Goal: Task Accomplishment & Management: Manage account settings

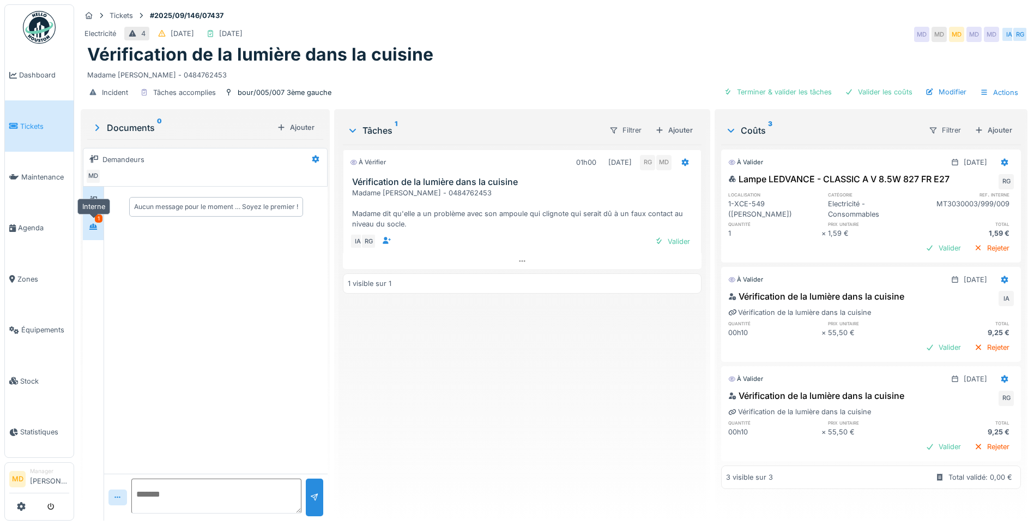
click at [91, 228] on icon at bounding box center [93, 227] width 8 height 6
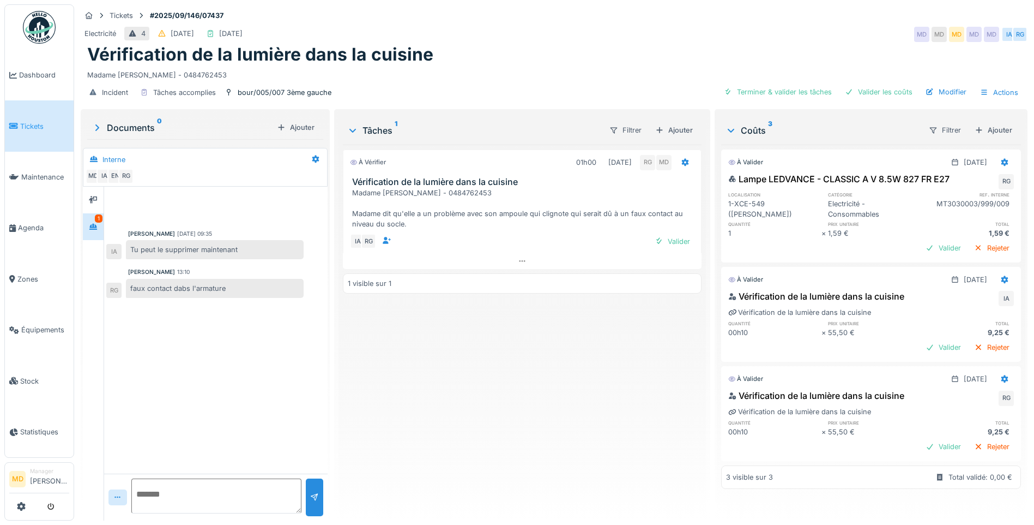
scroll to position [8, 0]
click at [673, 234] on div "Valider" at bounding box center [673, 241] width 44 height 15
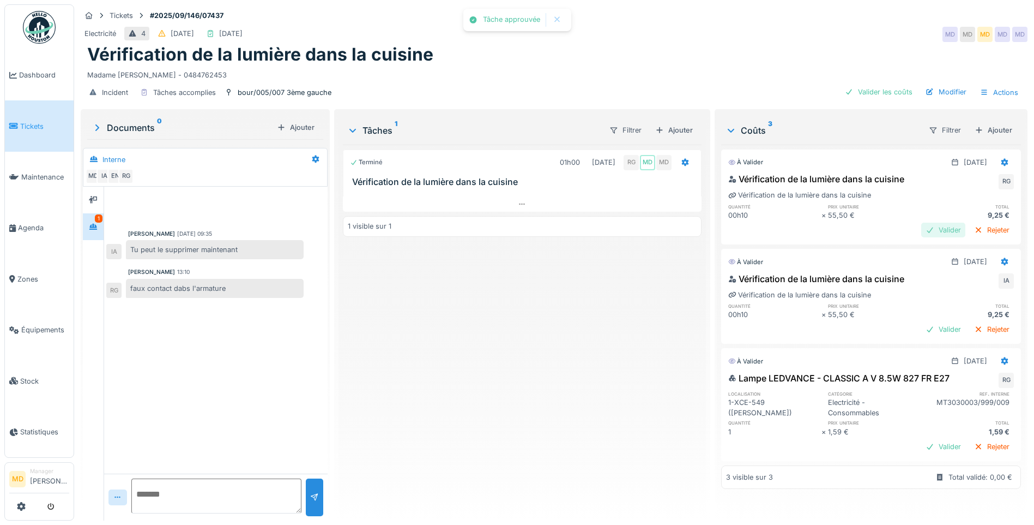
click at [922, 222] on div "Valider" at bounding box center [944, 229] width 44 height 15
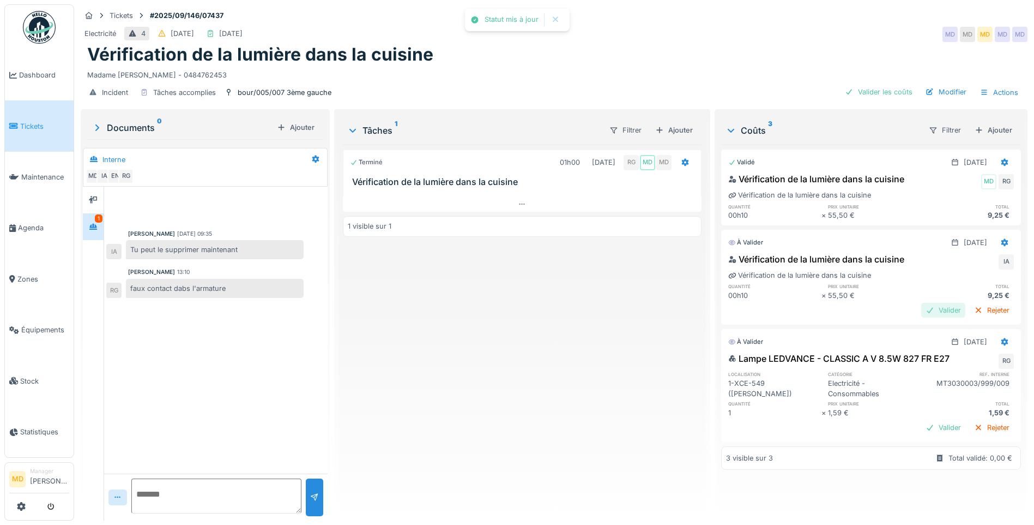
click at [927, 303] on div "Valider" at bounding box center [944, 310] width 44 height 15
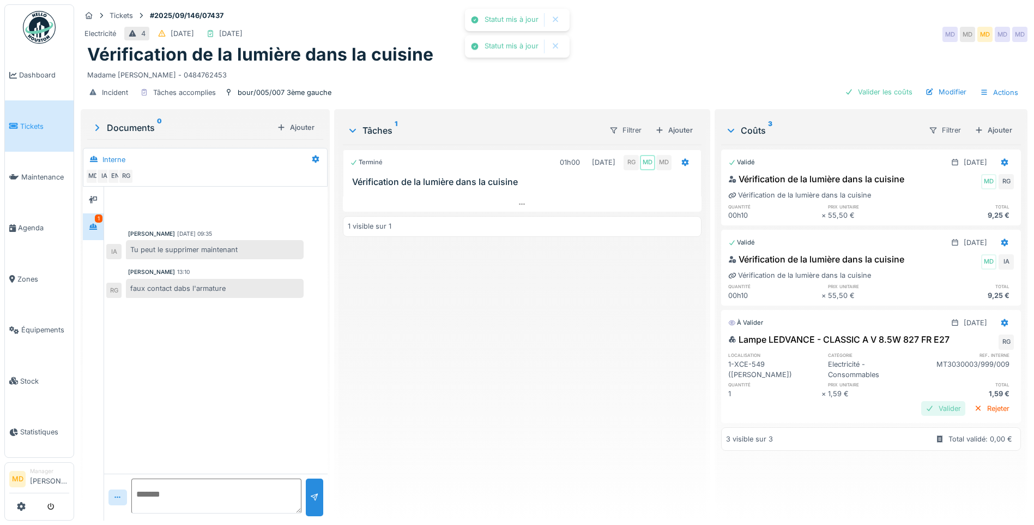
click at [929, 405] on div "Valider" at bounding box center [944, 408] width 44 height 15
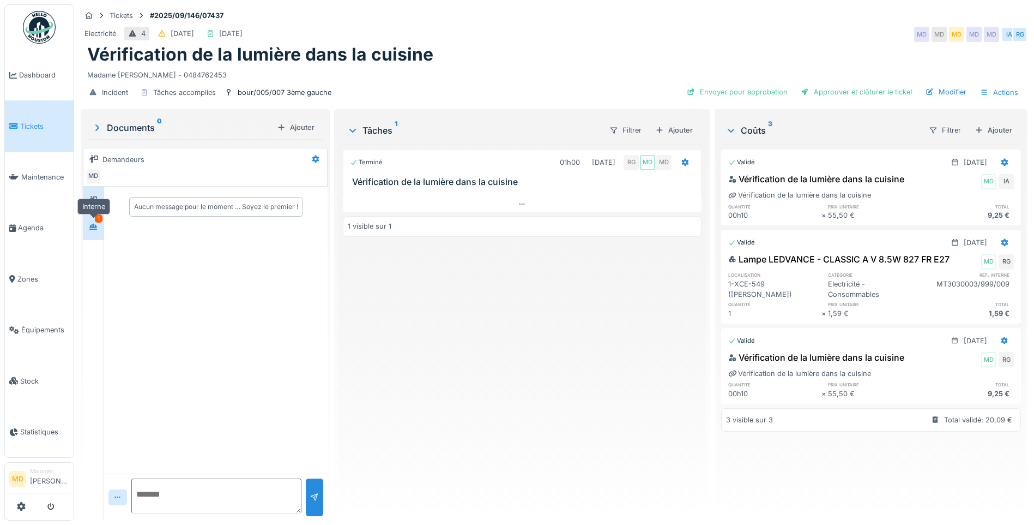
click at [94, 223] on icon at bounding box center [93, 226] width 9 height 7
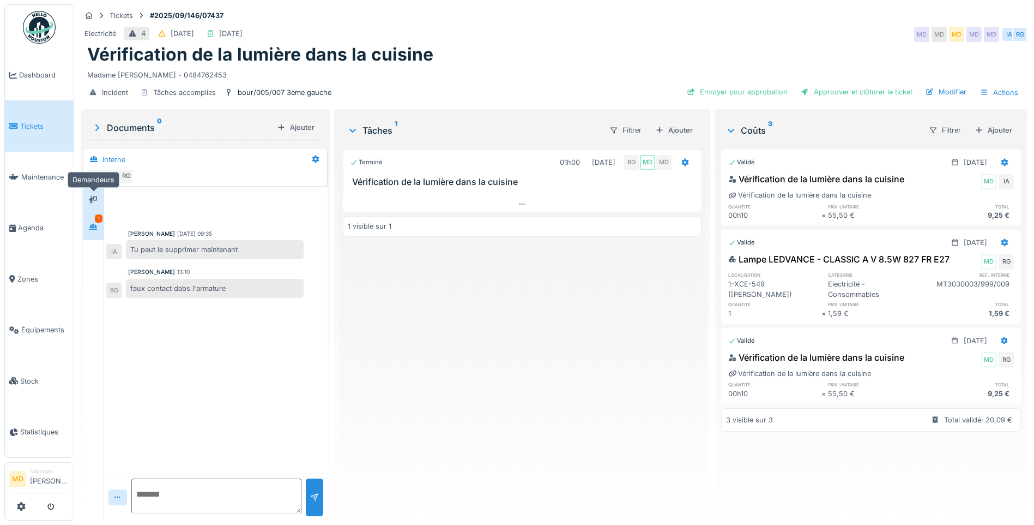
click at [92, 198] on icon at bounding box center [93, 200] width 9 height 8
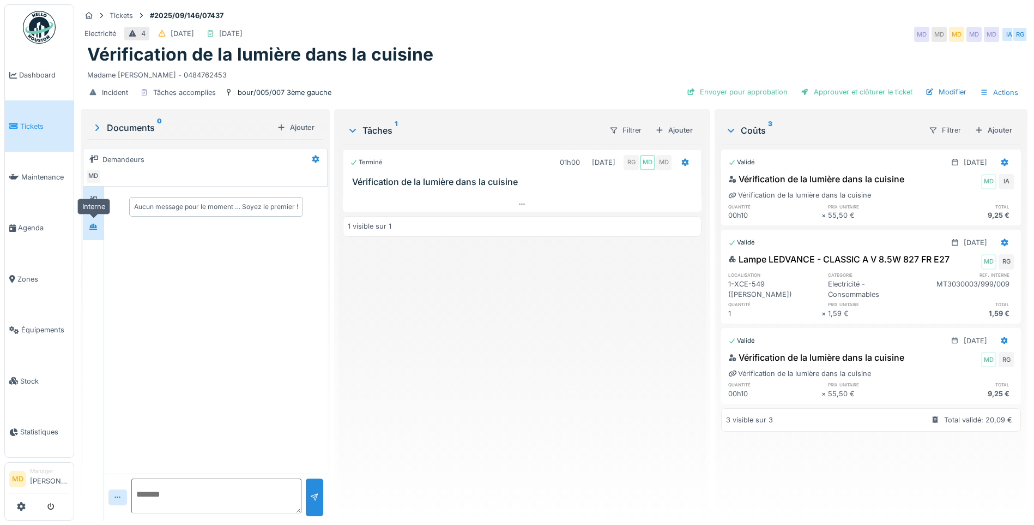
click at [97, 224] on icon at bounding box center [93, 226] width 9 height 7
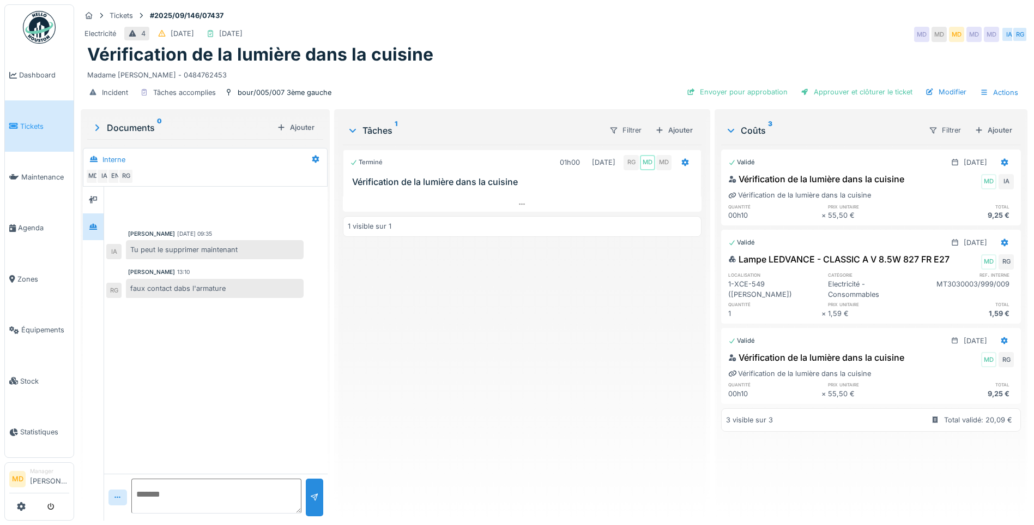
click at [661, 322] on div "Terminé 01h00 09/10/2025 RG MD MD Vérification de la lumière dans la cuisine 1 …" at bounding box center [522, 328] width 359 height 367
click at [857, 92] on div "Approuver et clôturer le ticket" at bounding box center [857, 92] width 121 height 15
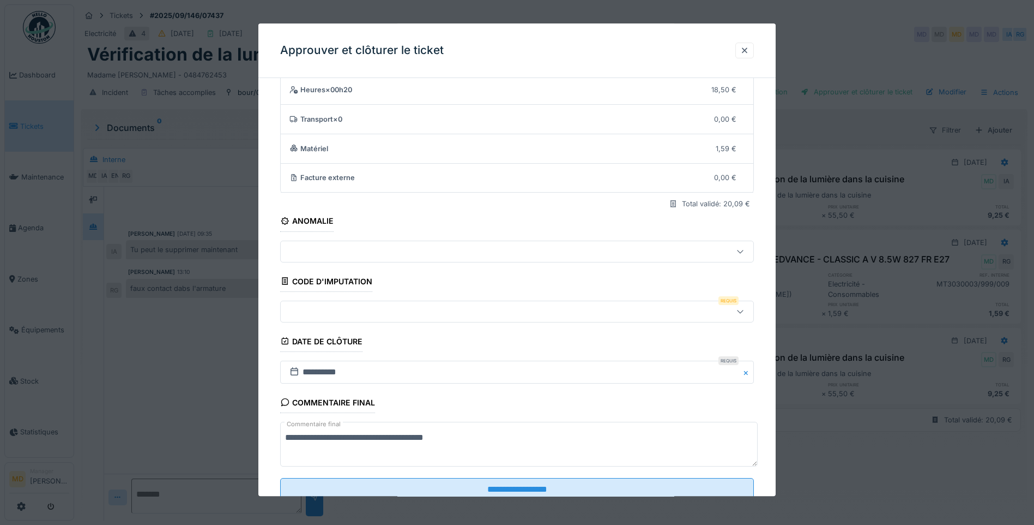
scroll to position [73, 0]
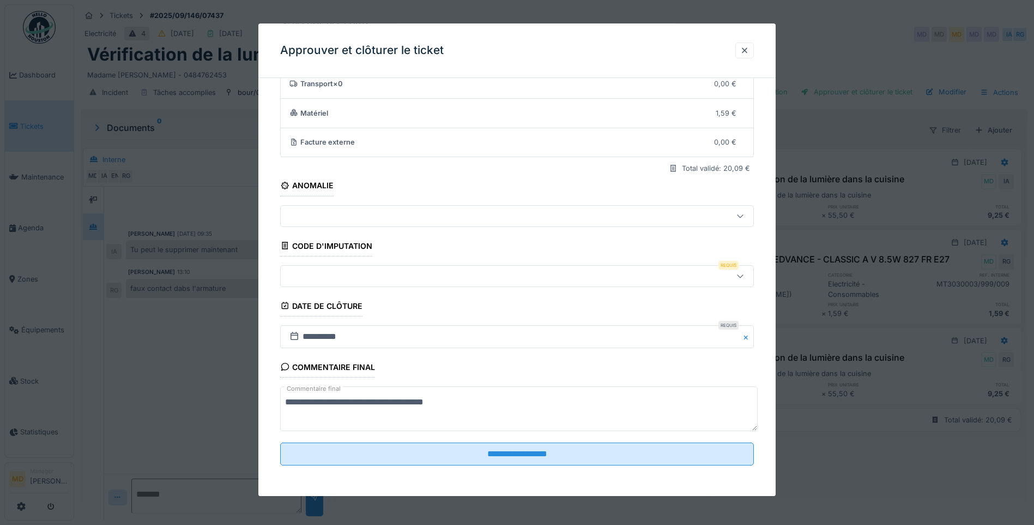
click at [362, 281] on div at bounding box center [489, 276] width 408 height 12
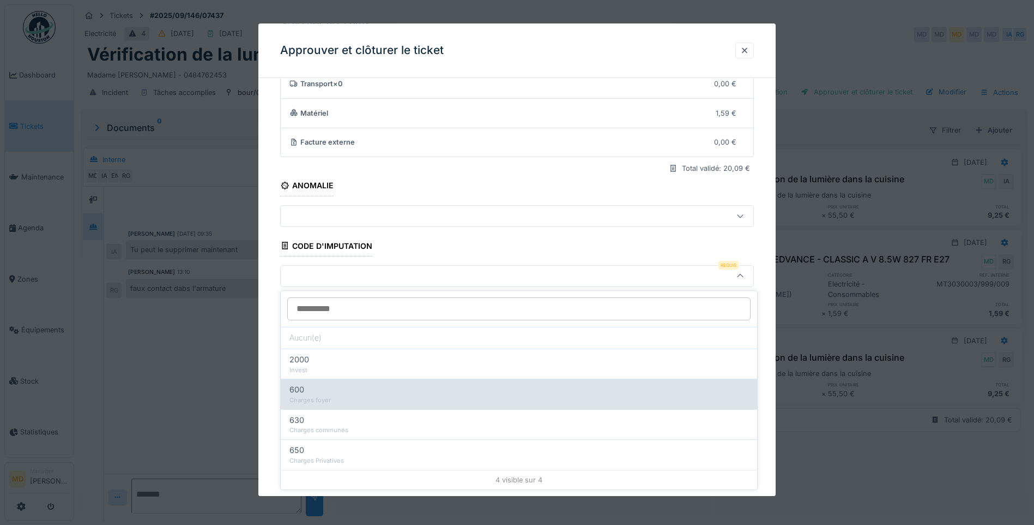
click at [336, 402] on div "Charges foyer" at bounding box center [519, 399] width 459 height 9
type input "***"
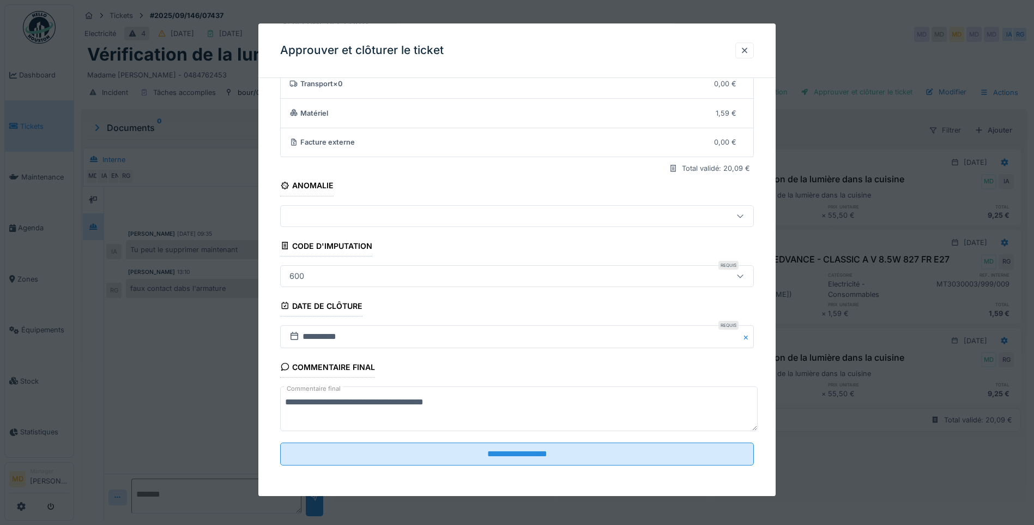
drag, startPoint x: 491, startPoint y: 407, endPoint x: 203, endPoint y: 387, distance: 288.7
click at [203, 387] on div "**********" at bounding box center [554, 262] width 960 height 525
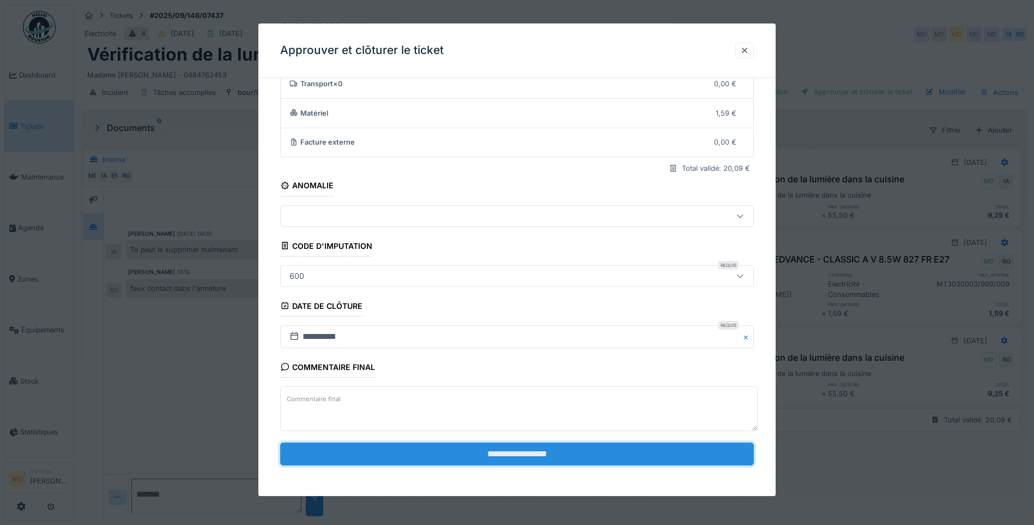
click at [497, 460] on input "**********" at bounding box center [517, 453] width 474 height 23
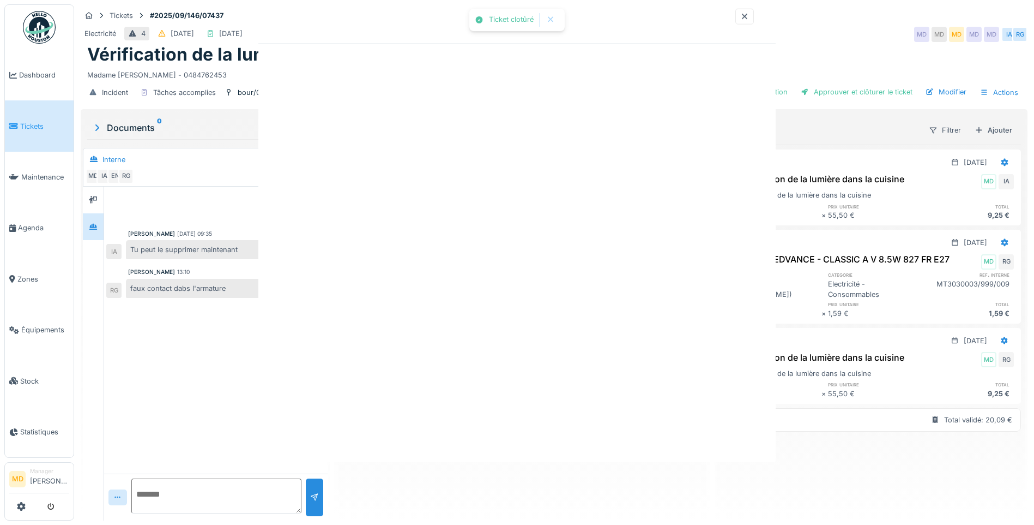
scroll to position [0, 0]
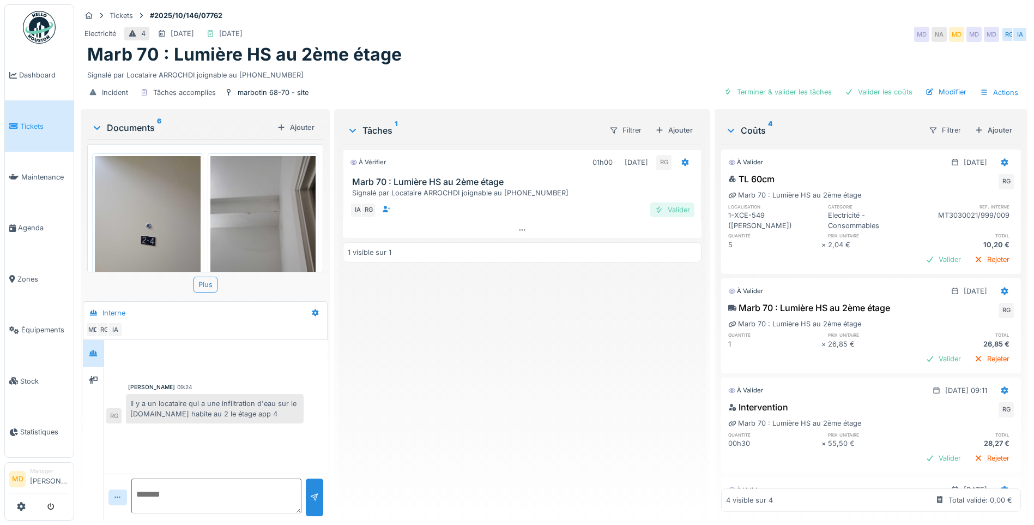
click at [671, 209] on div "Valider" at bounding box center [673, 209] width 44 height 15
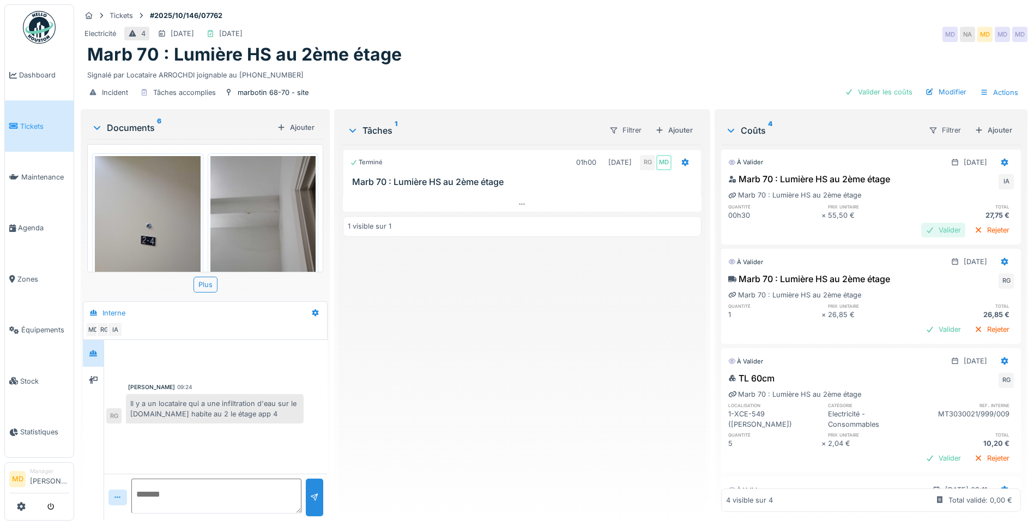
click at [922, 231] on div "Valider" at bounding box center [944, 229] width 44 height 15
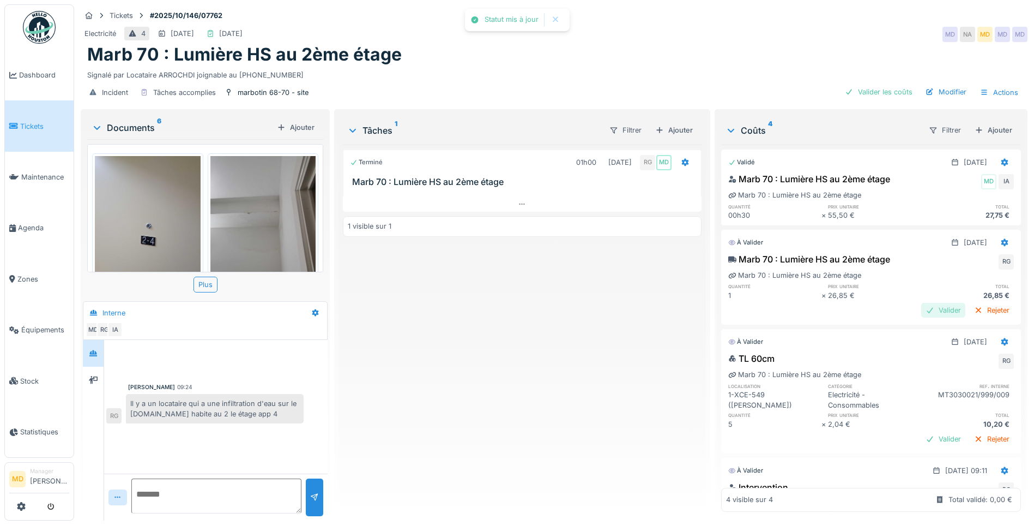
click at [922, 310] on div "Valider" at bounding box center [944, 310] width 44 height 15
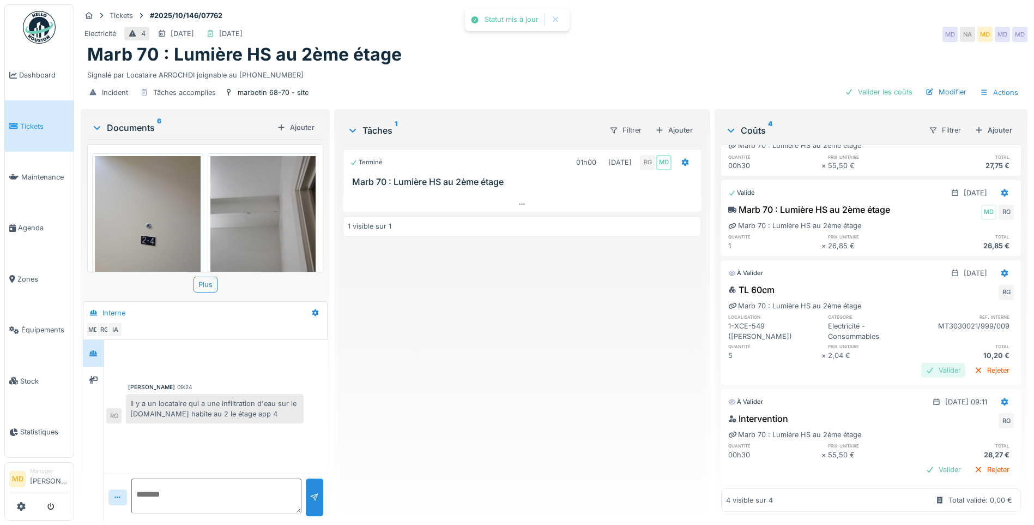
click at [922, 363] on div "Valider" at bounding box center [944, 370] width 44 height 15
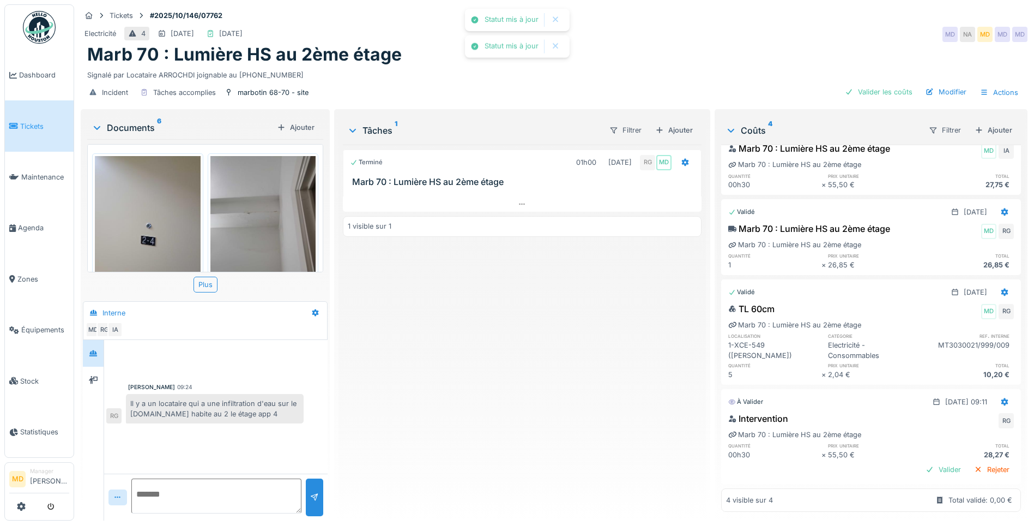
scroll to position [47, 0]
click at [922, 462] on div "Valider" at bounding box center [944, 469] width 44 height 15
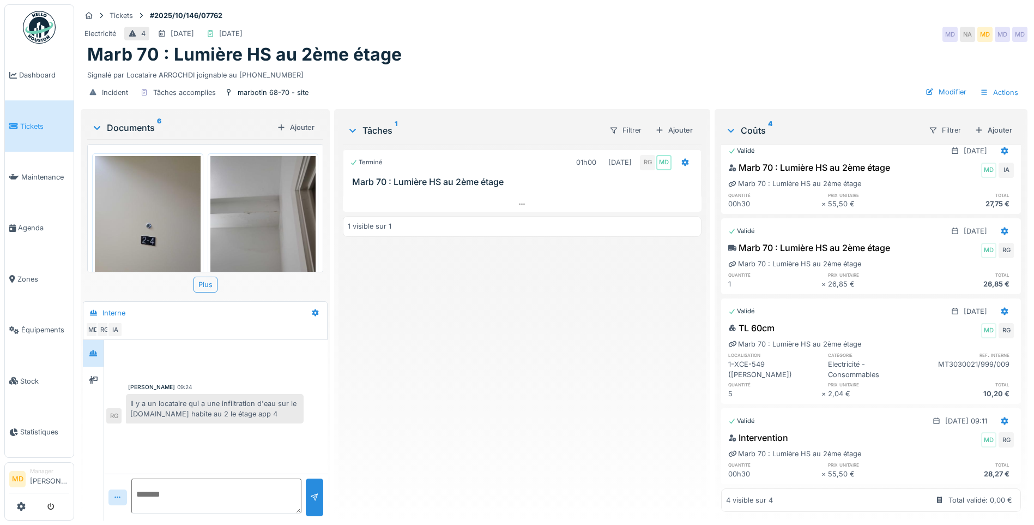
scroll to position [28, 0]
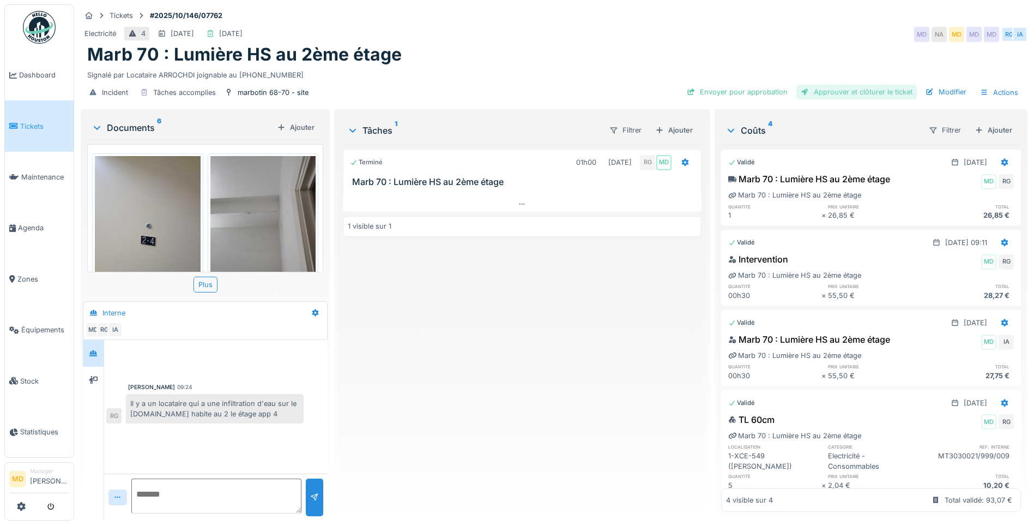
click at [828, 96] on div "Approuver et clôturer le ticket" at bounding box center [857, 92] width 121 height 15
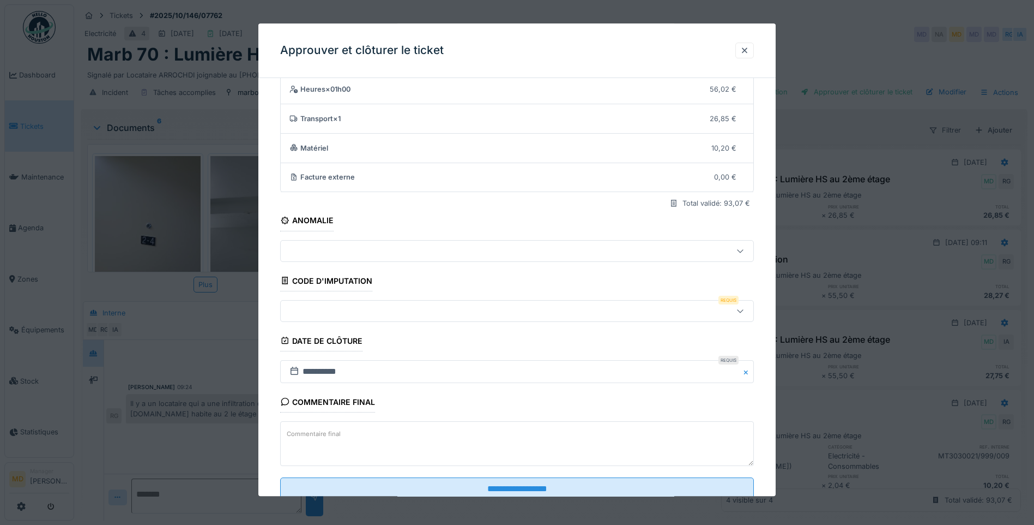
scroll to position [73, 0]
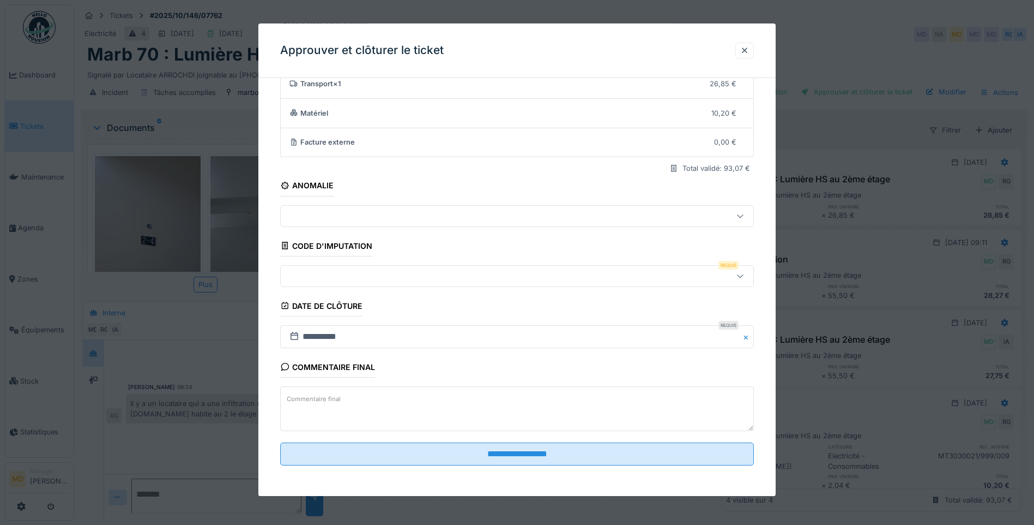
click at [339, 279] on div at bounding box center [489, 276] width 408 height 12
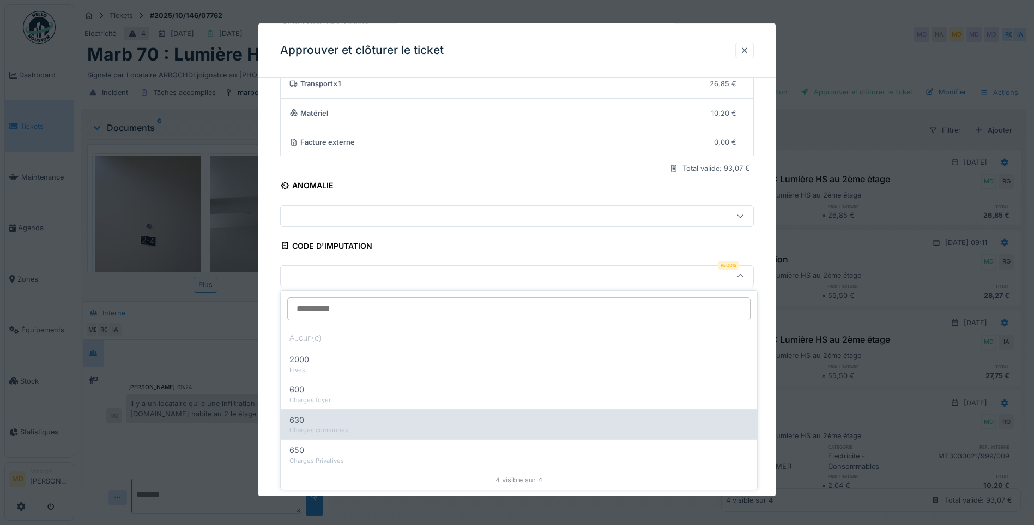
click at [345, 431] on div "Charges communes" at bounding box center [519, 429] width 459 height 9
type input "***"
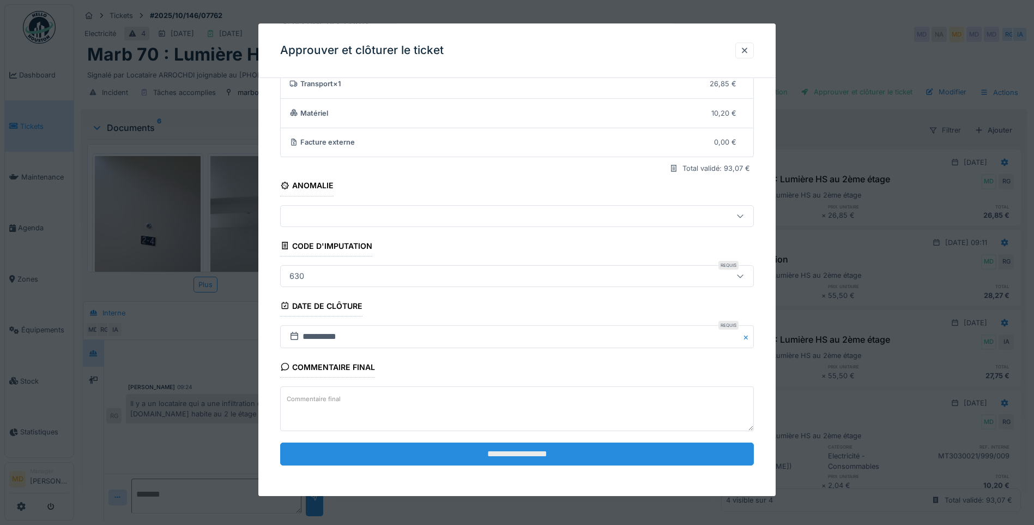
click at [529, 452] on input "**********" at bounding box center [517, 453] width 474 height 23
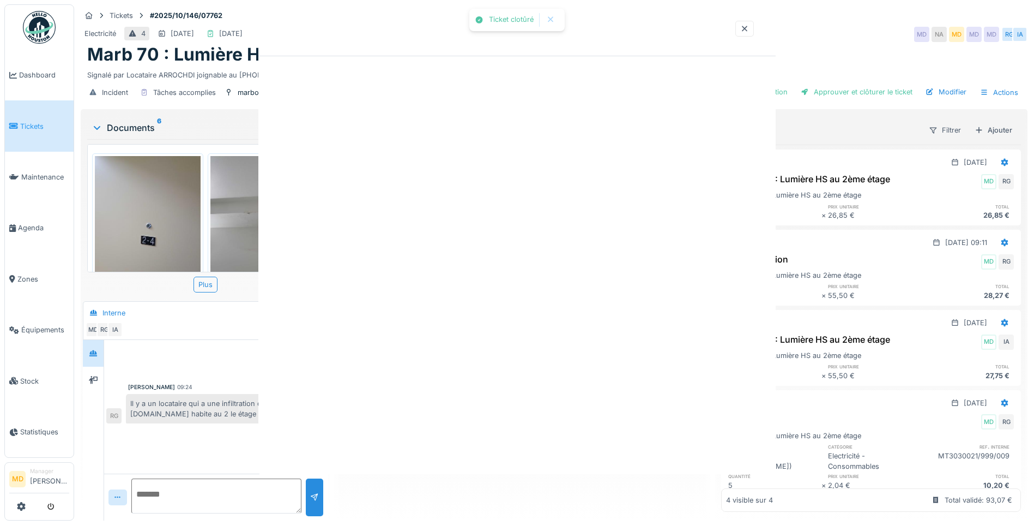
scroll to position [0, 0]
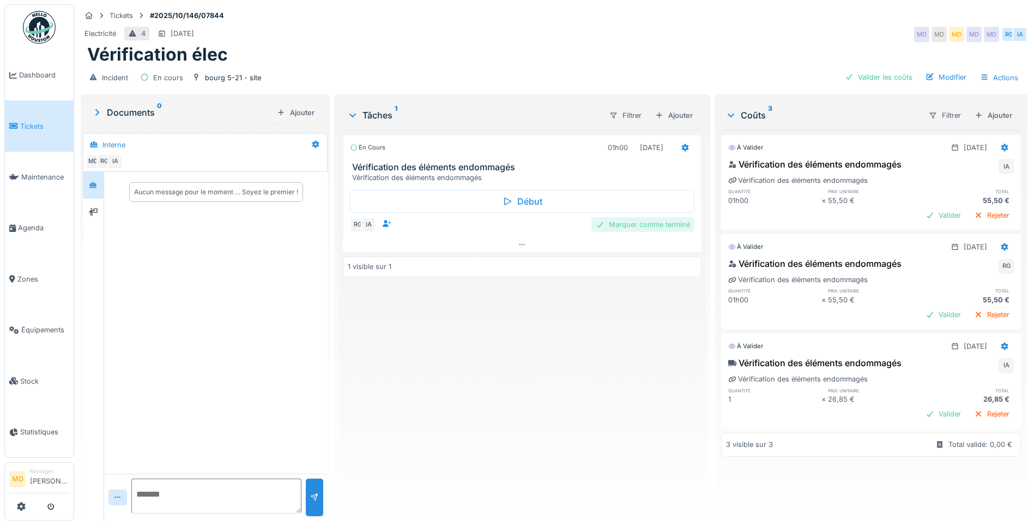
click at [611, 225] on div "Marquer comme terminé" at bounding box center [643, 224] width 103 height 15
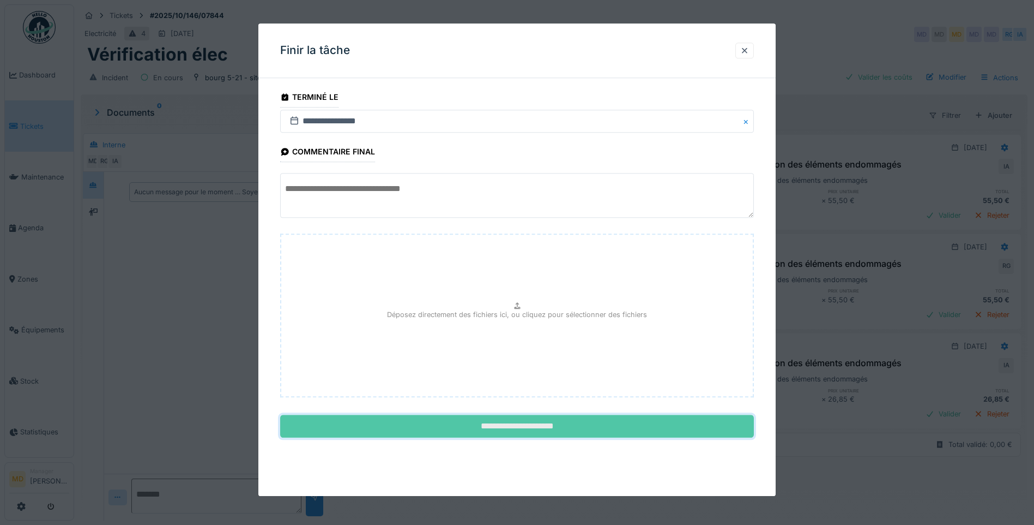
click at [454, 429] on input "**********" at bounding box center [517, 426] width 474 height 23
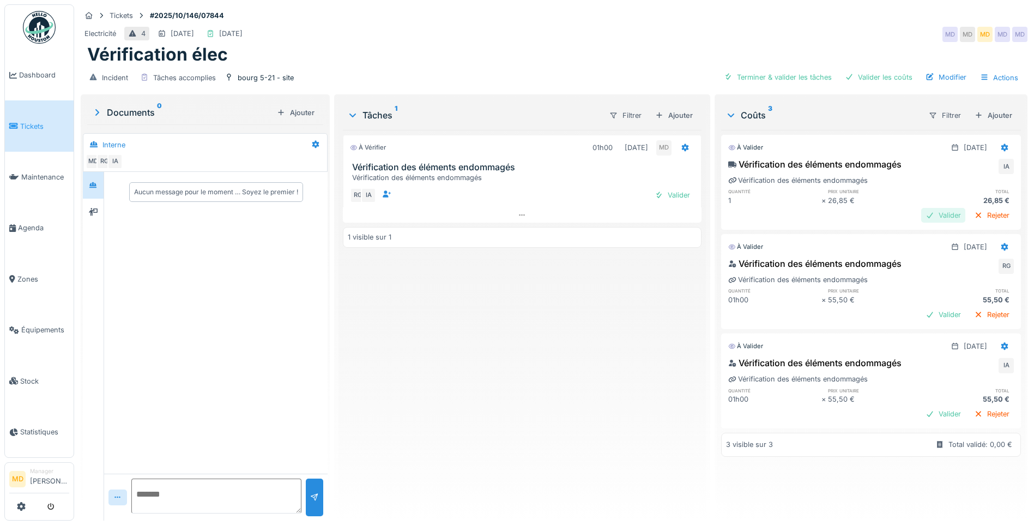
click at [922, 218] on div "Valider" at bounding box center [944, 215] width 44 height 15
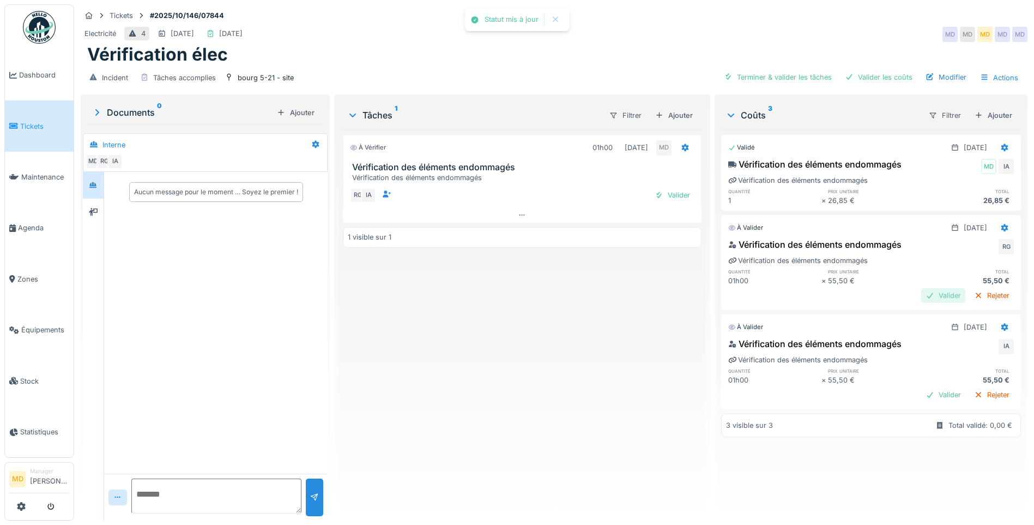
click at [922, 297] on div "Valider" at bounding box center [944, 295] width 44 height 15
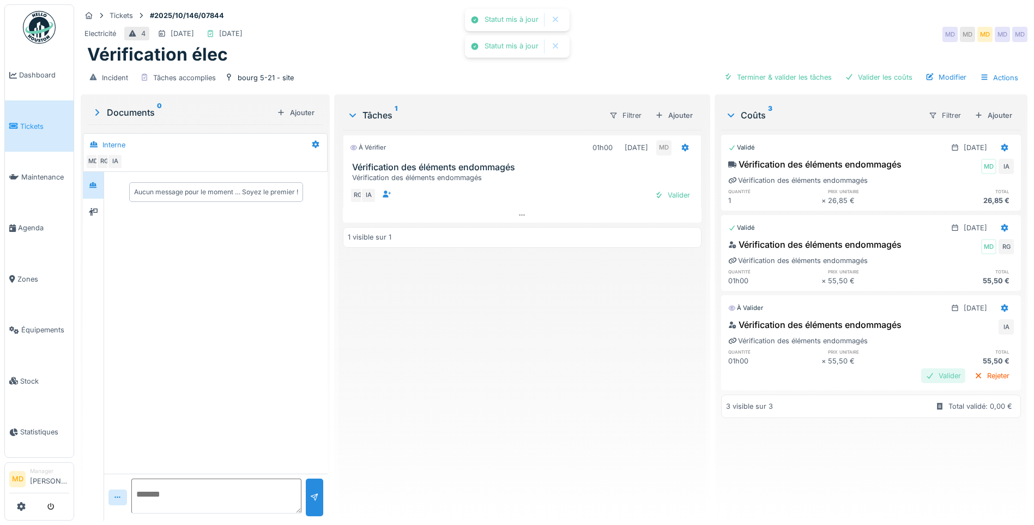
click at [924, 376] on div "Valider" at bounding box center [944, 375] width 44 height 15
click at [684, 196] on div "Valider" at bounding box center [673, 195] width 44 height 15
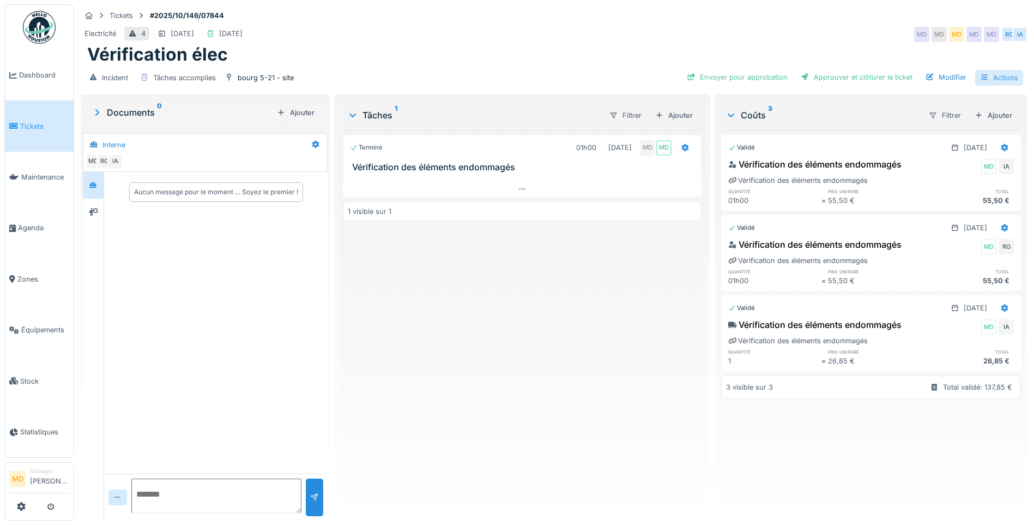
click at [981, 75] on icon at bounding box center [984, 77] width 9 height 7
click at [887, 52] on div "Vérification élec" at bounding box center [554, 54] width 934 height 21
click at [943, 80] on div "Modifier" at bounding box center [947, 77] width 50 height 15
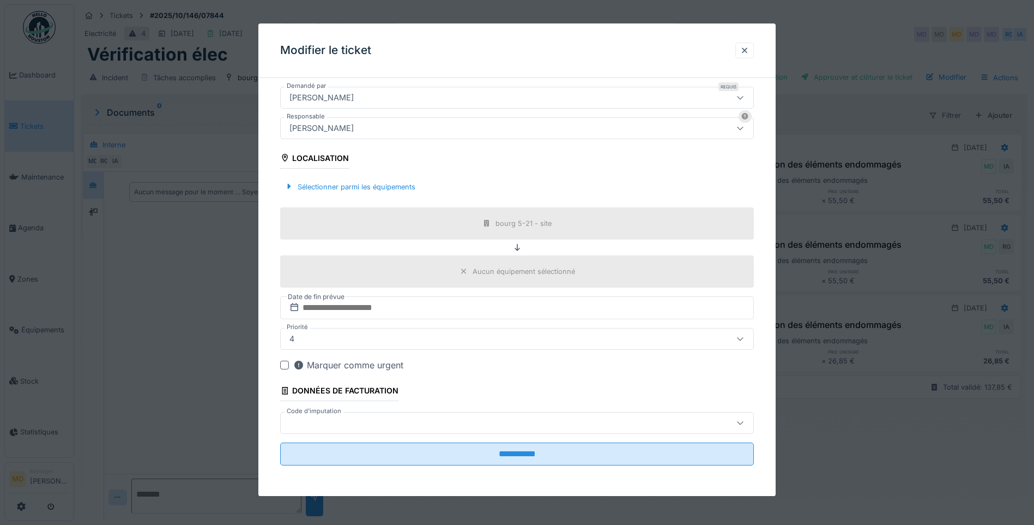
scroll to position [8, 0]
click at [410, 422] on div at bounding box center [489, 423] width 408 height 12
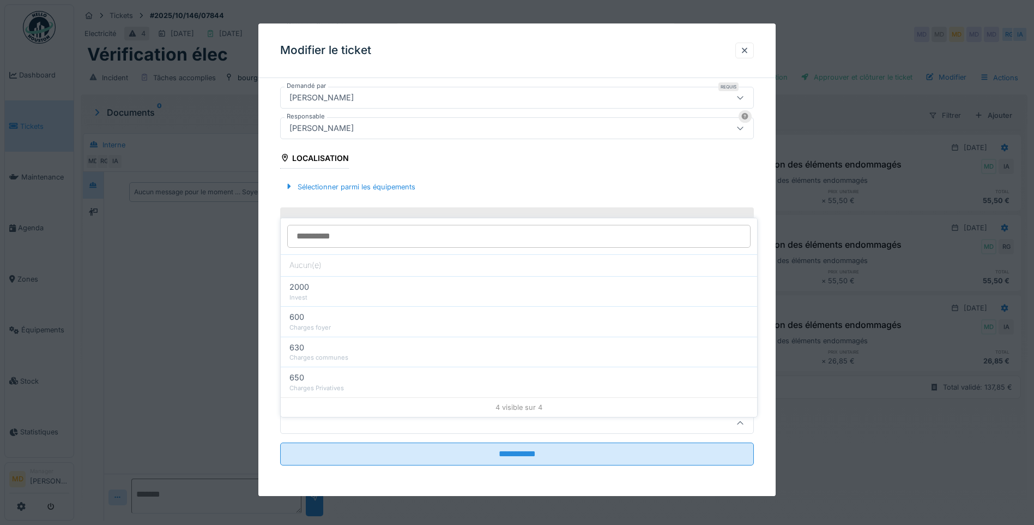
click at [270, 173] on div "**********" at bounding box center [517, 170] width 518 height 651
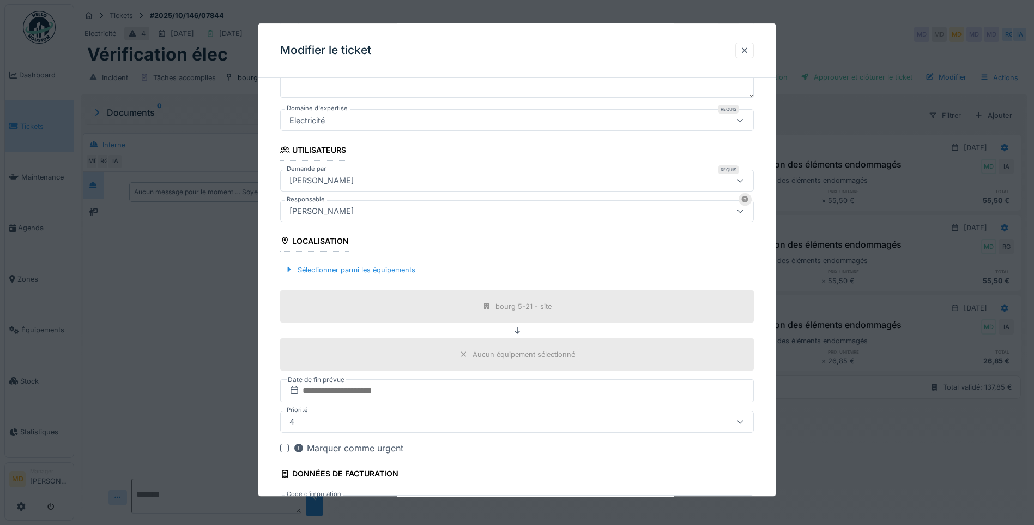
scroll to position [242, 0]
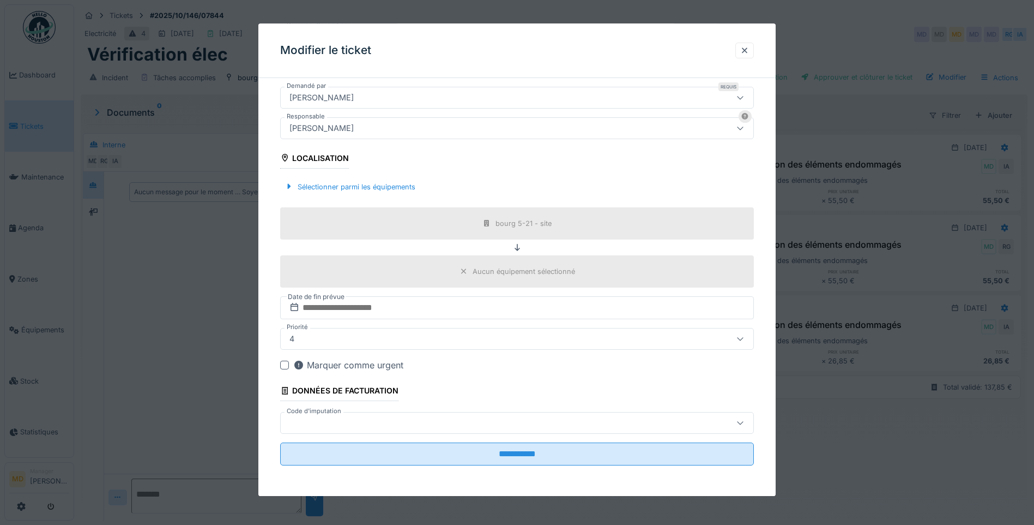
click at [346, 420] on div at bounding box center [489, 423] width 408 height 12
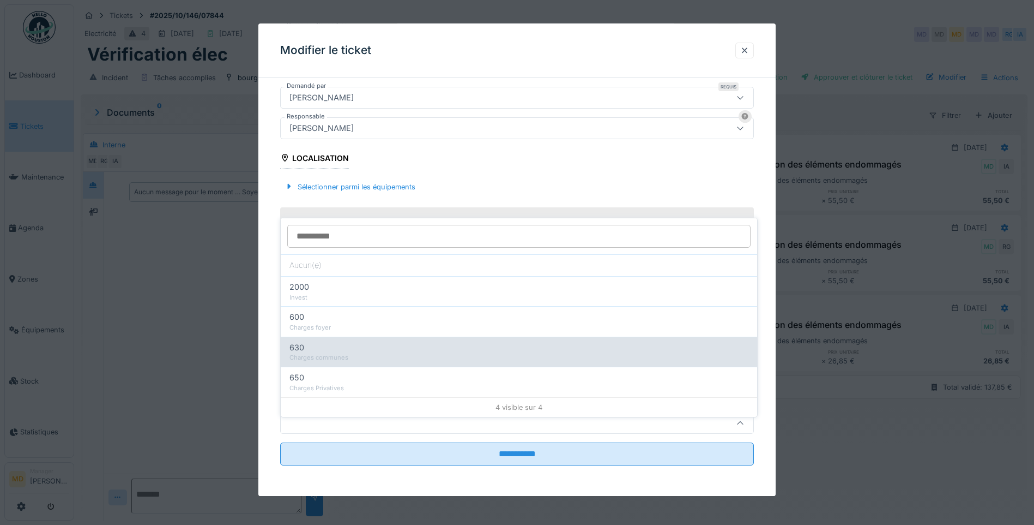
click at [330, 353] on div "Charges communes" at bounding box center [519, 357] width 459 height 9
type input "***"
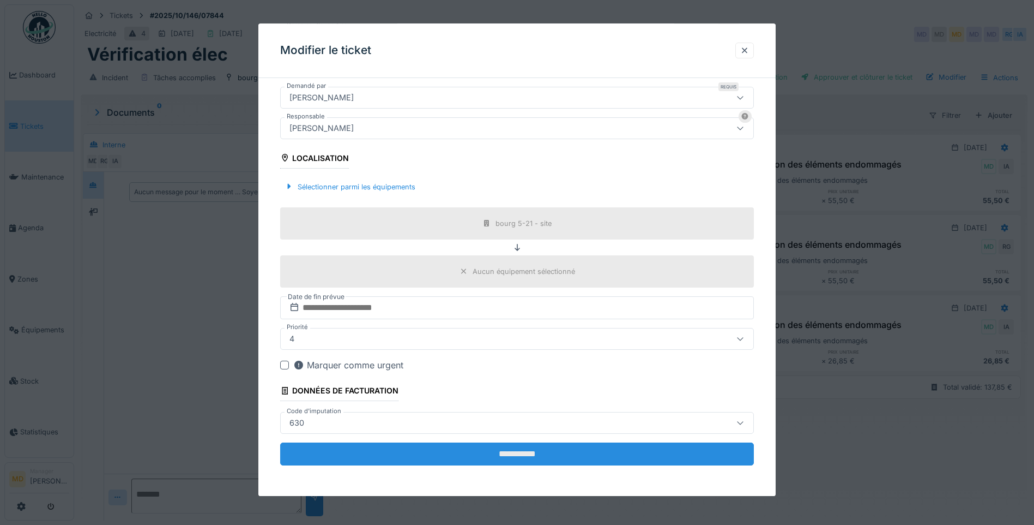
click at [546, 456] on input "**********" at bounding box center [517, 453] width 474 height 23
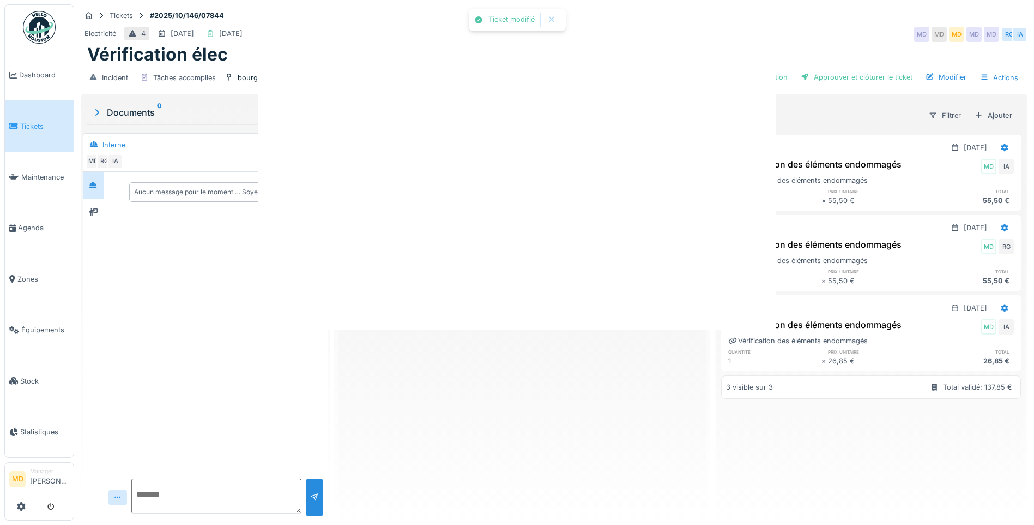
scroll to position [0, 0]
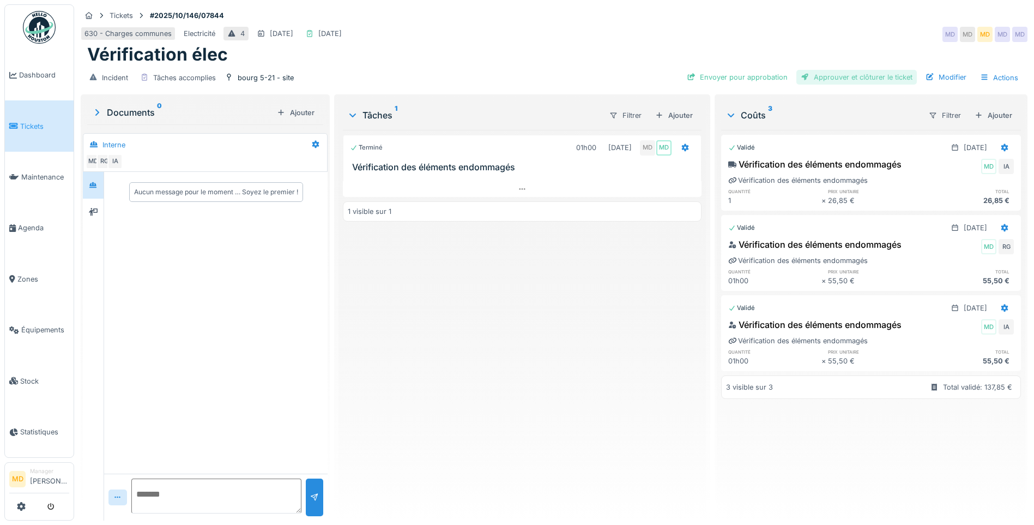
click at [826, 70] on div "Approuver et clôturer le ticket" at bounding box center [857, 77] width 121 height 15
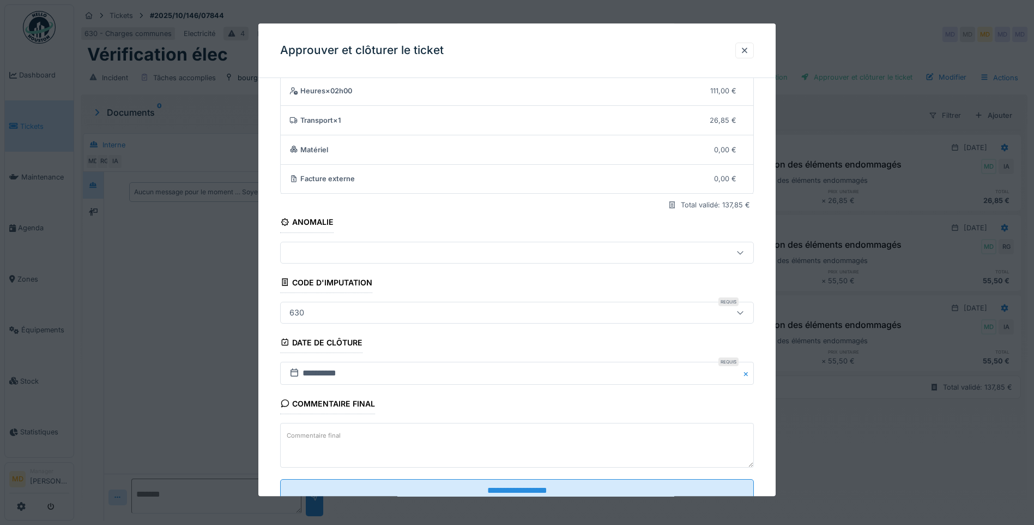
scroll to position [73, 0]
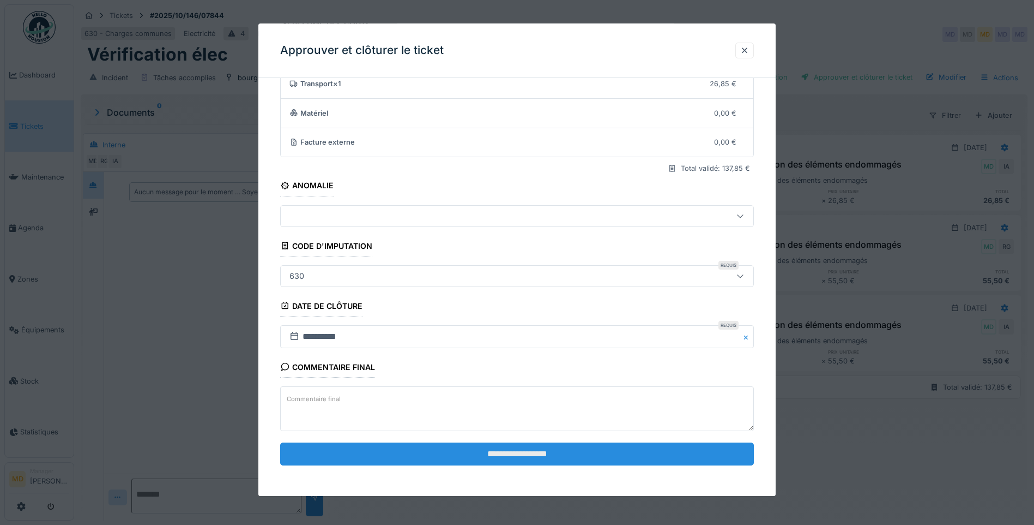
click at [489, 464] on input "**********" at bounding box center [517, 453] width 474 height 23
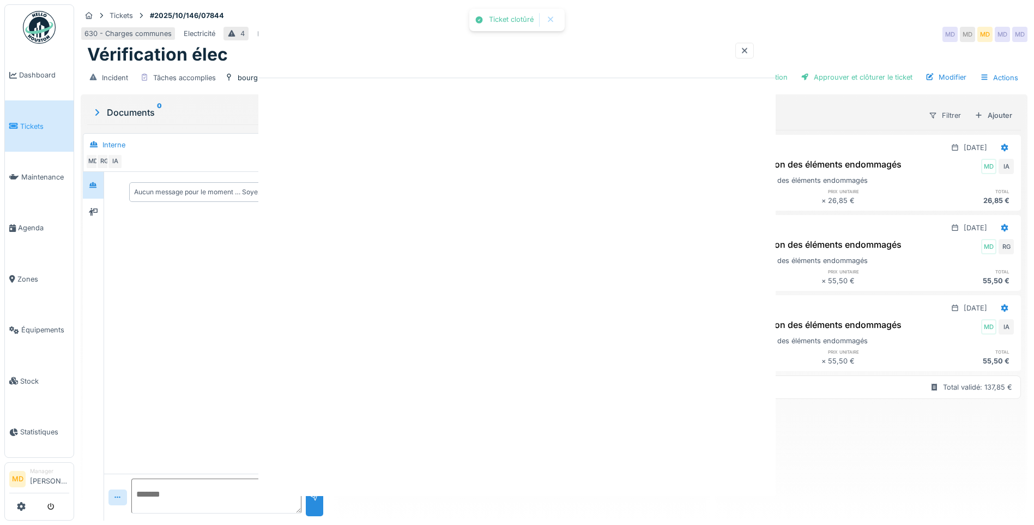
scroll to position [0, 0]
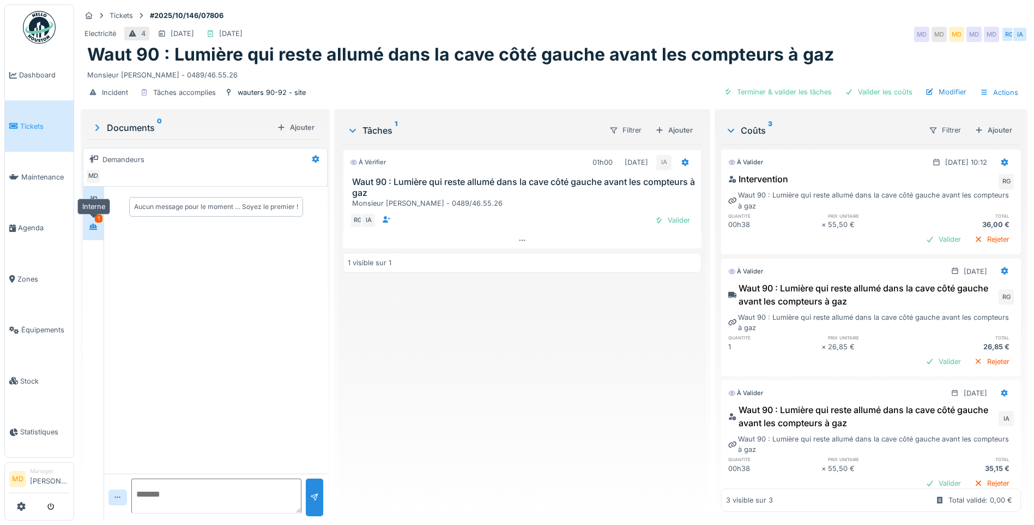
click at [89, 226] on div at bounding box center [93, 227] width 16 height 14
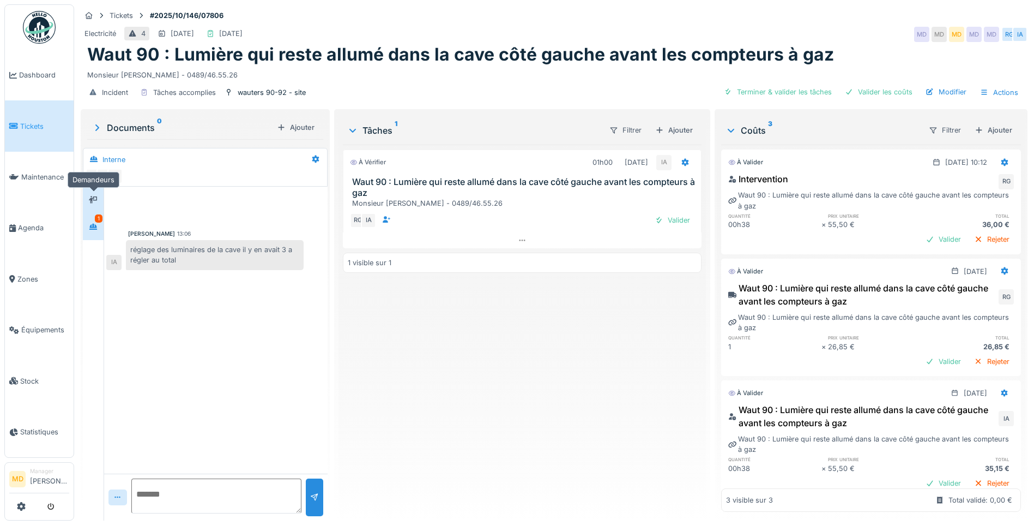
click at [98, 198] on div at bounding box center [93, 200] width 16 height 14
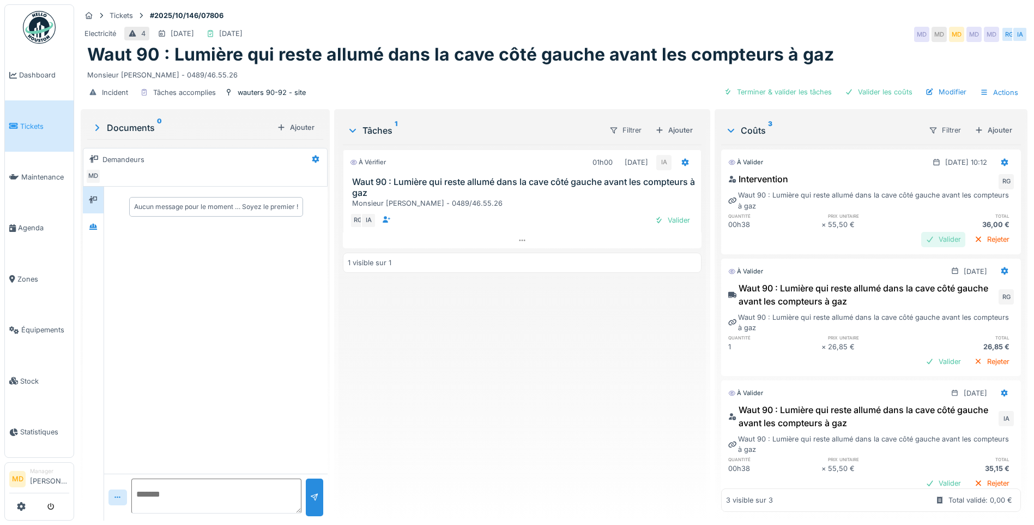
click at [938, 238] on div "Valider" at bounding box center [944, 239] width 44 height 15
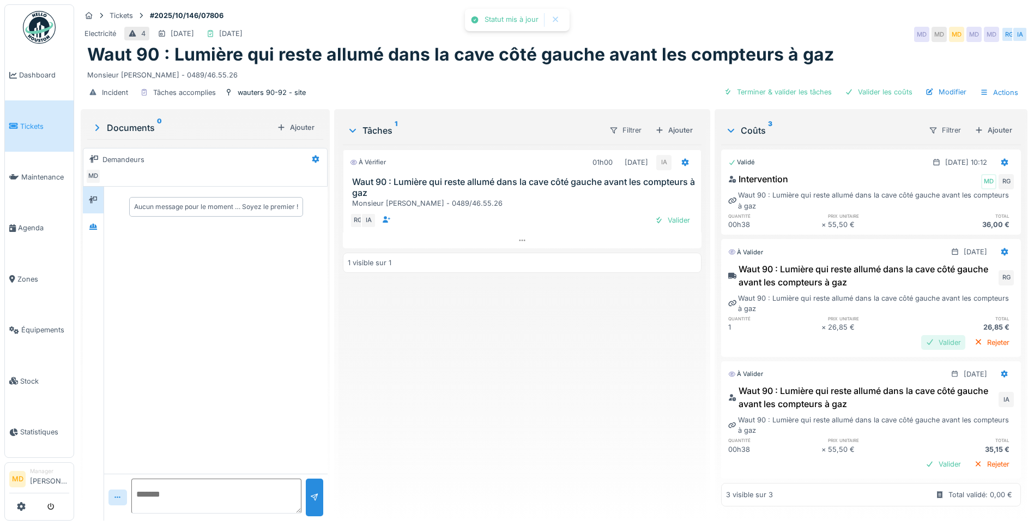
click at [928, 342] on div "Valider" at bounding box center [944, 342] width 44 height 15
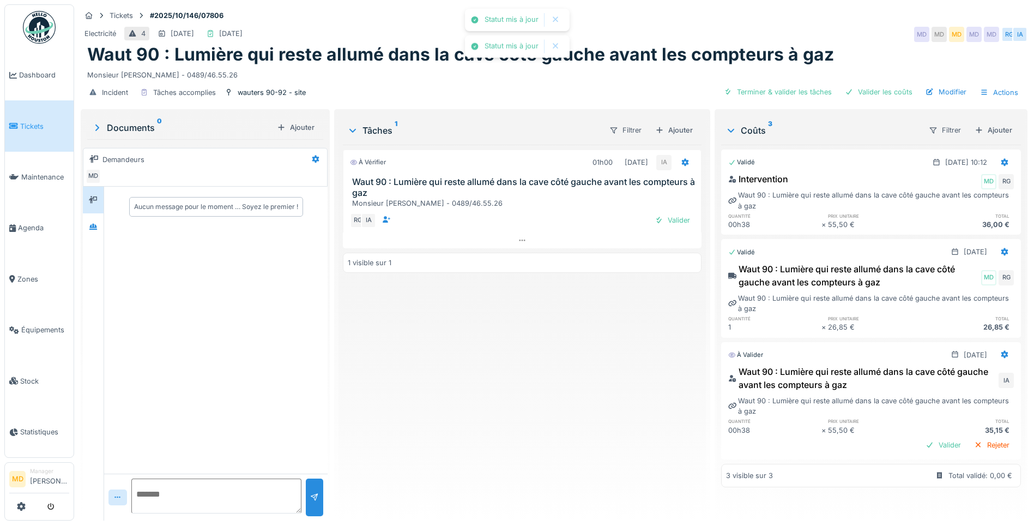
scroll to position [8, 0]
click at [922, 437] on div "Valider" at bounding box center [944, 444] width 44 height 15
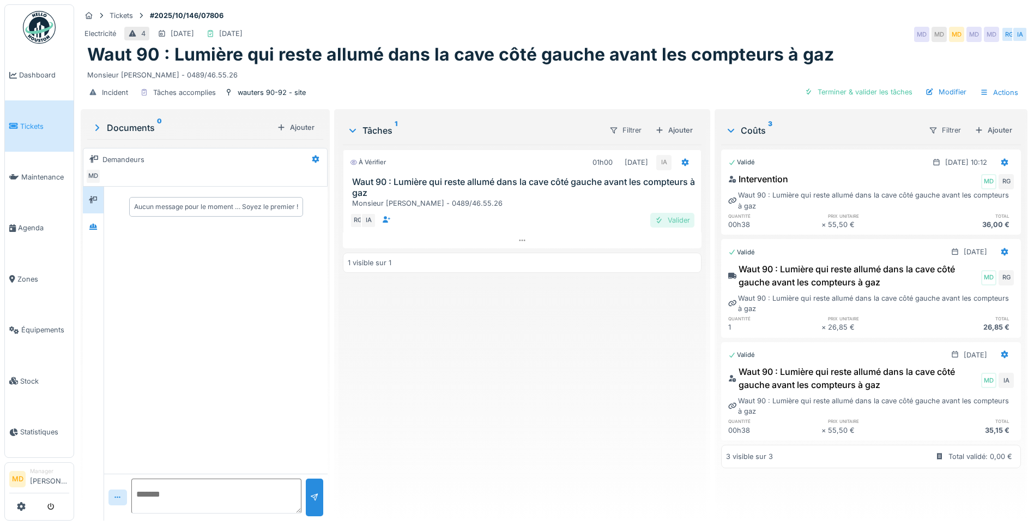
click at [671, 215] on div "Valider" at bounding box center [673, 220] width 44 height 15
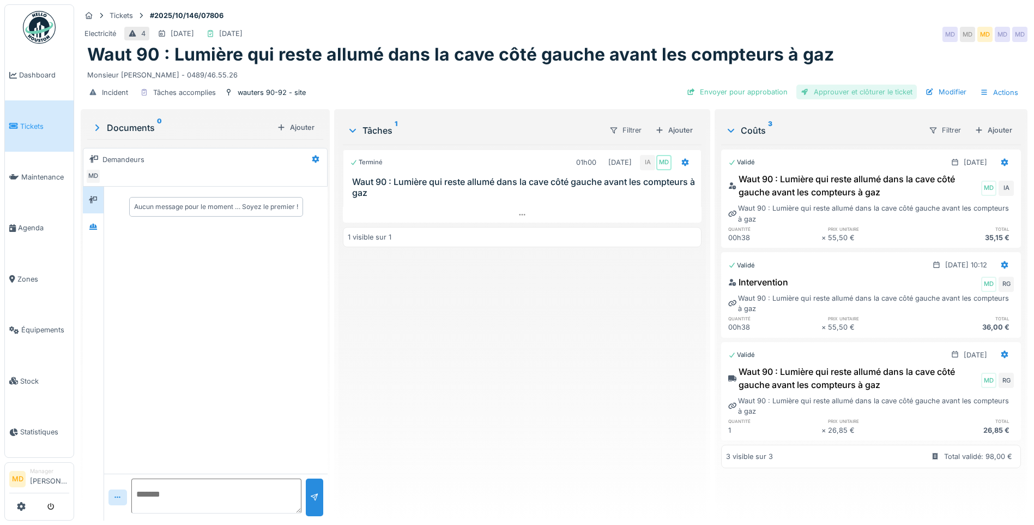
click at [834, 85] on div "Approuver et clôturer le ticket" at bounding box center [857, 92] width 121 height 15
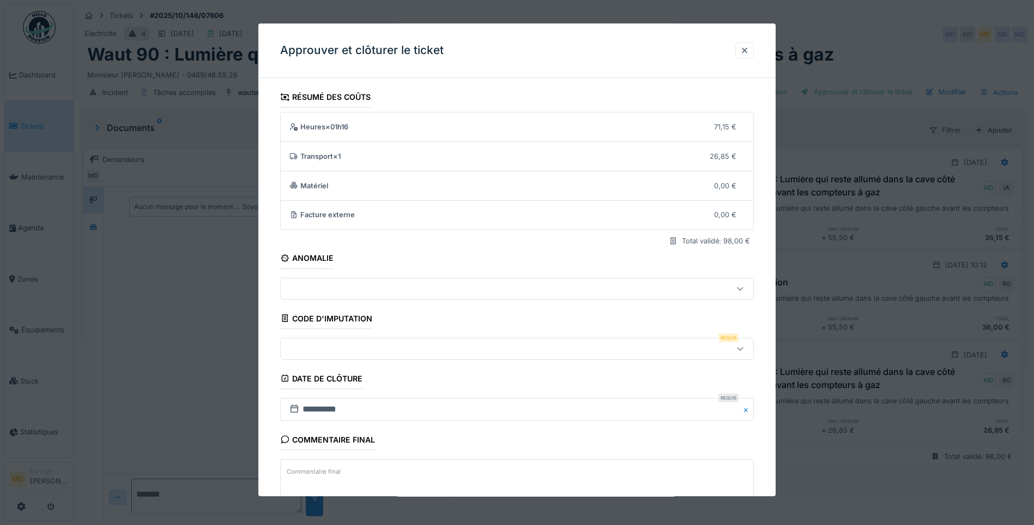
click at [410, 342] on div at bounding box center [489, 348] width 408 height 12
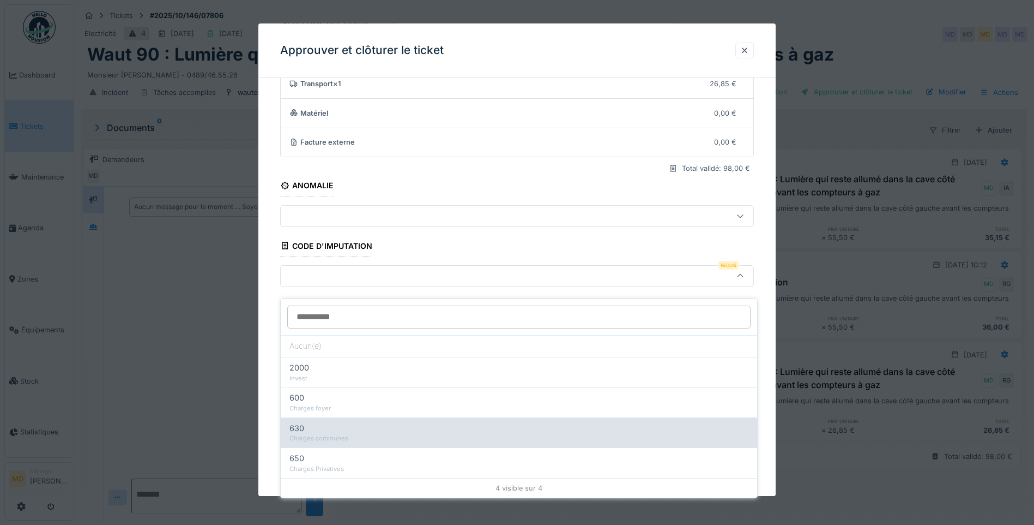
click at [368, 434] on div "Charges communes" at bounding box center [519, 438] width 459 height 9
type input "***"
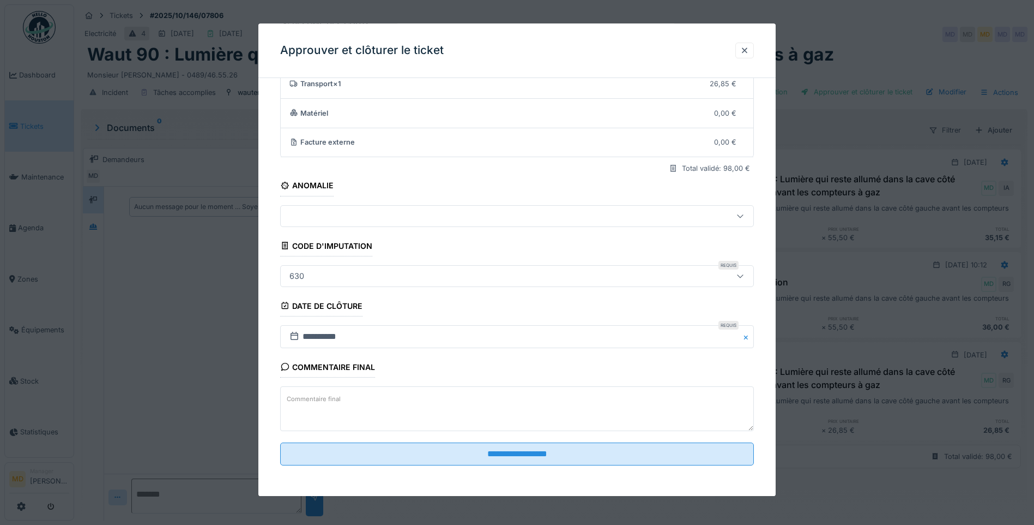
click at [479, 467] on fieldset "**********" at bounding box center [517, 244] width 474 height 460
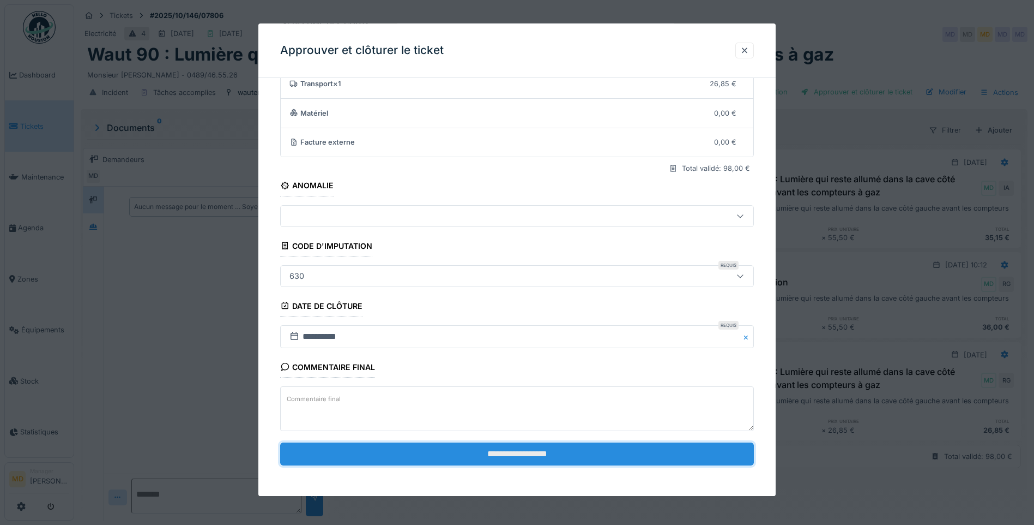
click at [482, 459] on input "**********" at bounding box center [517, 453] width 474 height 23
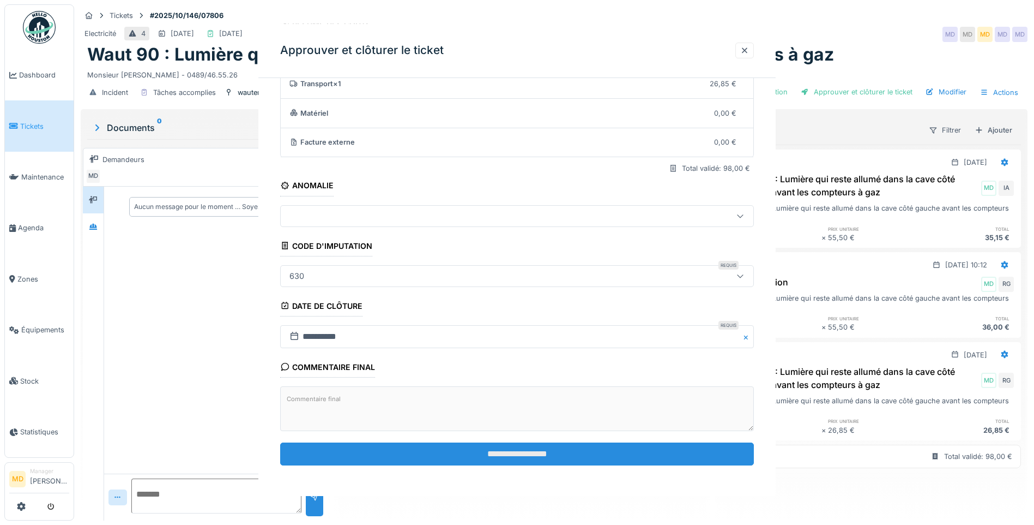
scroll to position [0, 0]
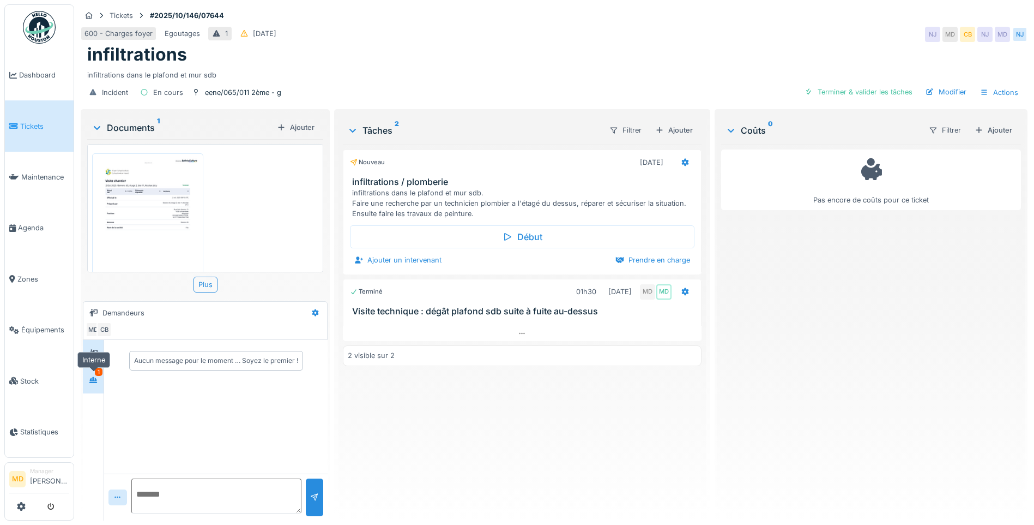
click at [99, 383] on div at bounding box center [93, 380] width 16 height 14
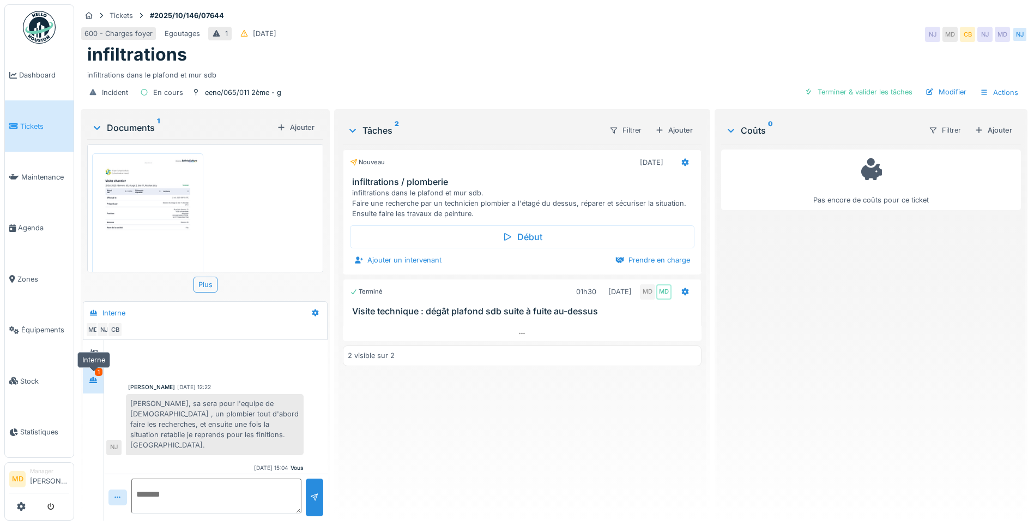
scroll to position [74, 0]
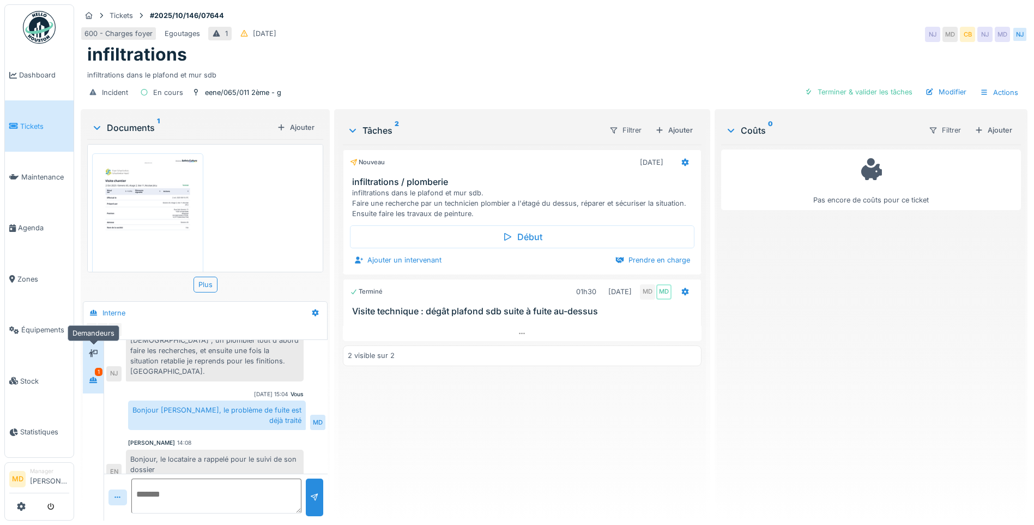
click at [100, 352] on div at bounding box center [93, 353] width 16 height 14
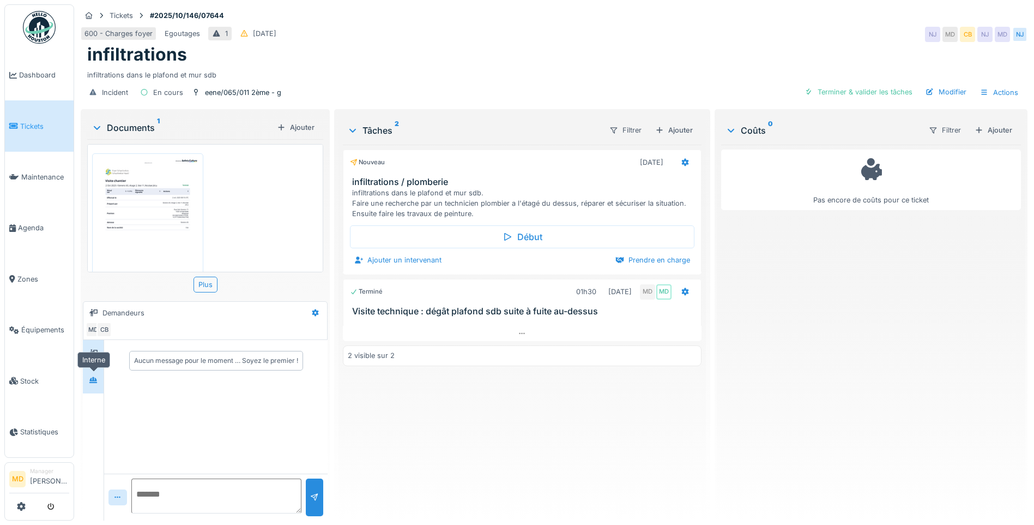
click at [97, 377] on icon at bounding box center [93, 379] width 9 height 7
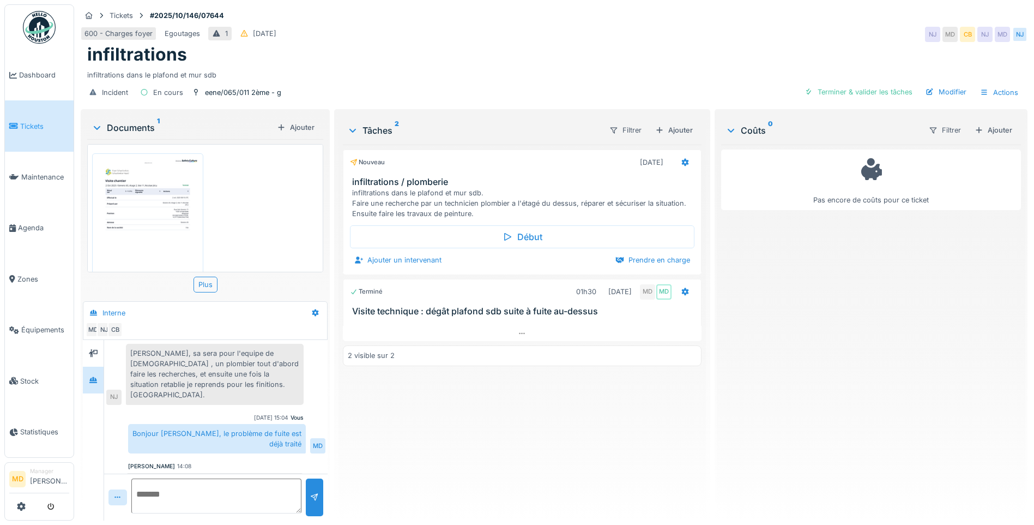
scroll to position [73, 0]
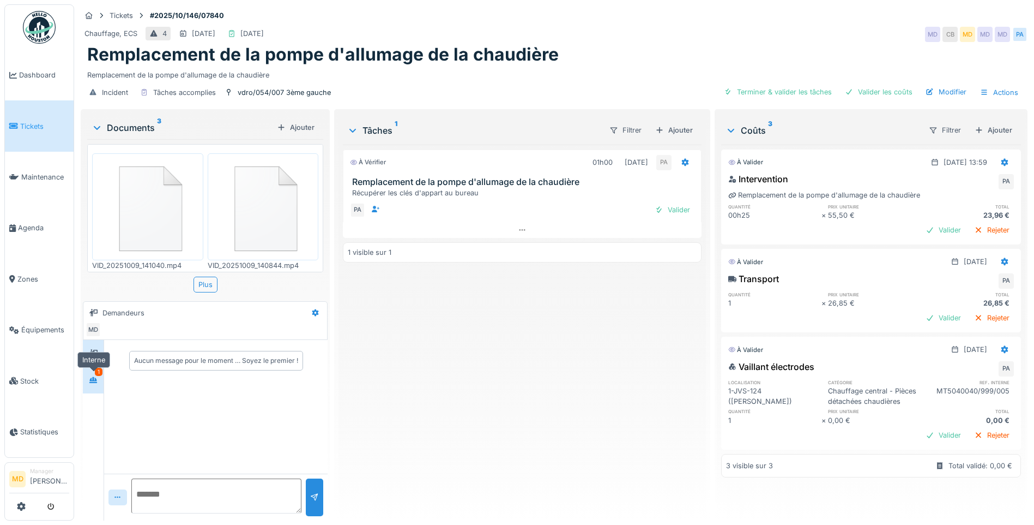
click at [87, 384] on div at bounding box center [93, 380] width 16 height 14
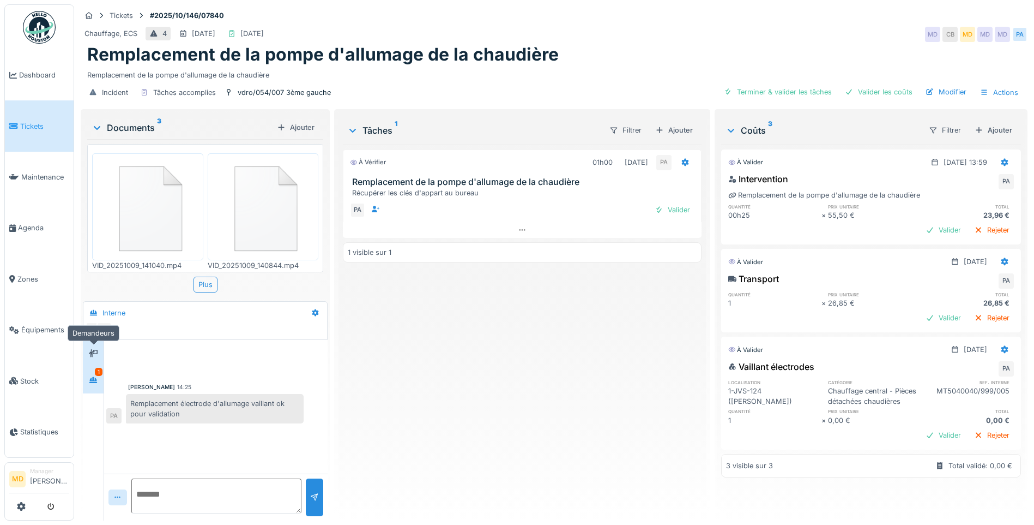
click at [91, 353] on icon at bounding box center [93, 353] width 9 height 8
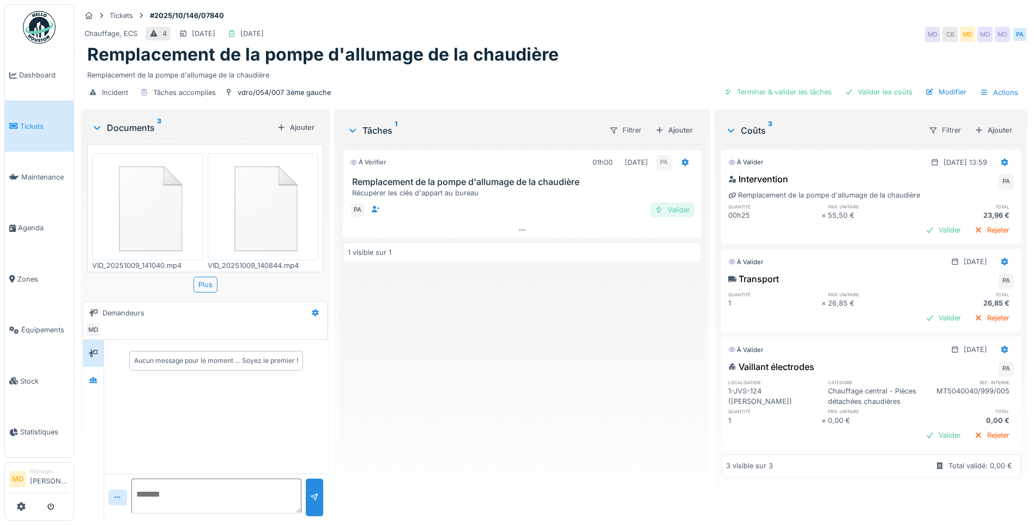
click at [665, 209] on div "Valider" at bounding box center [673, 209] width 44 height 15
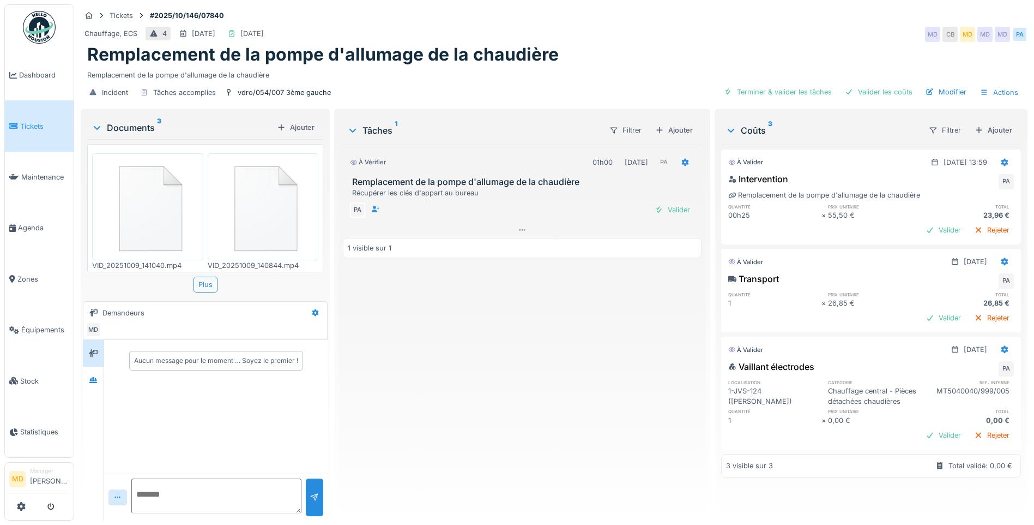
scroll to position [8, 0]
click at [922, 440] on div "Valider" at bounding box center [944, 435] width 44 height 15
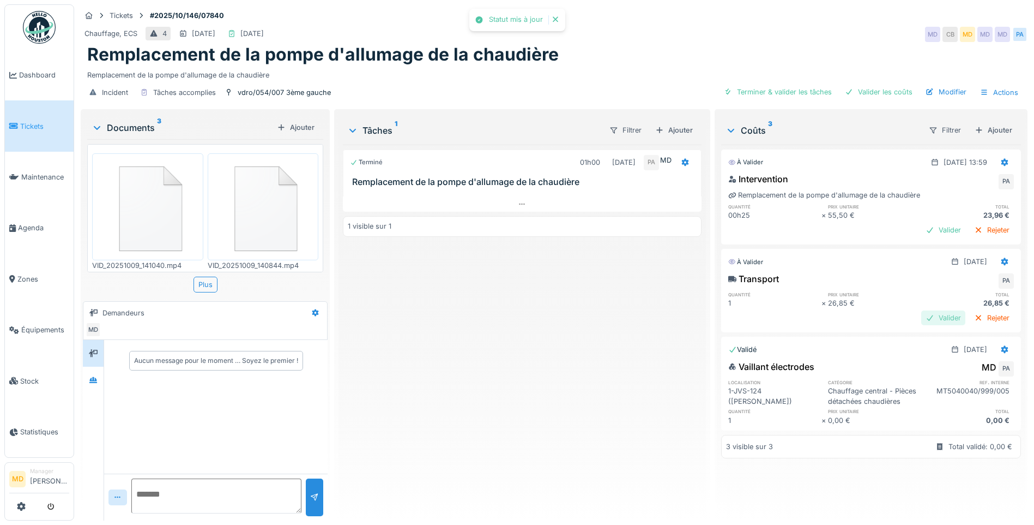
click at [934, 310] on div "Valider" at bounding box center [944, 317] width 44 height 15
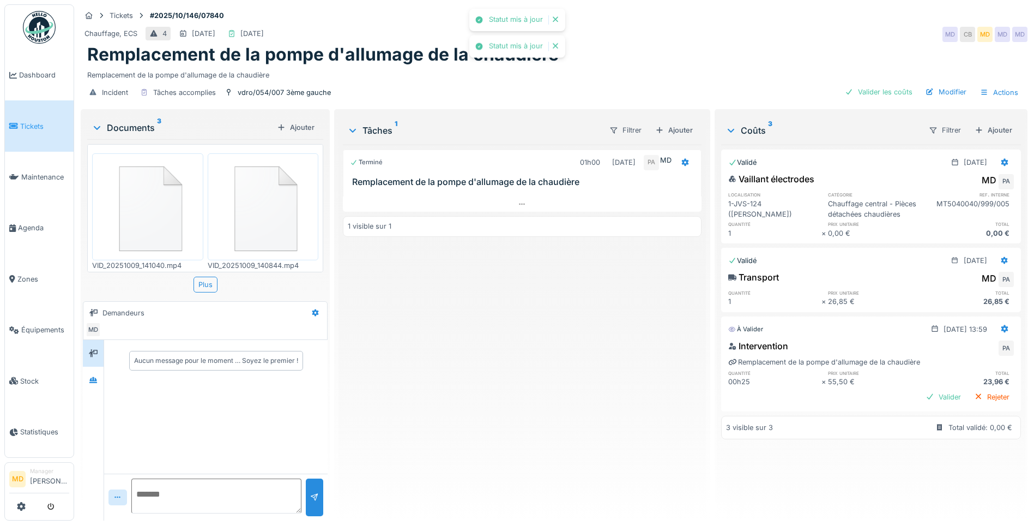
click at [921, 314] on div "Validé [DATE] Vaillant électrodes MD PA localisation catégorie ref. interne 1-J…" at bounding box center [871, 328] width 300 height 367
click at [922, 401] on div "Valider" at bounding box center [944, 396] width 44 height 15
click at [94, 377] on icon at bounding box center [93, 380] width 8 height 6
